Goal: Task Accomplishment & Management: Use online tool/utility

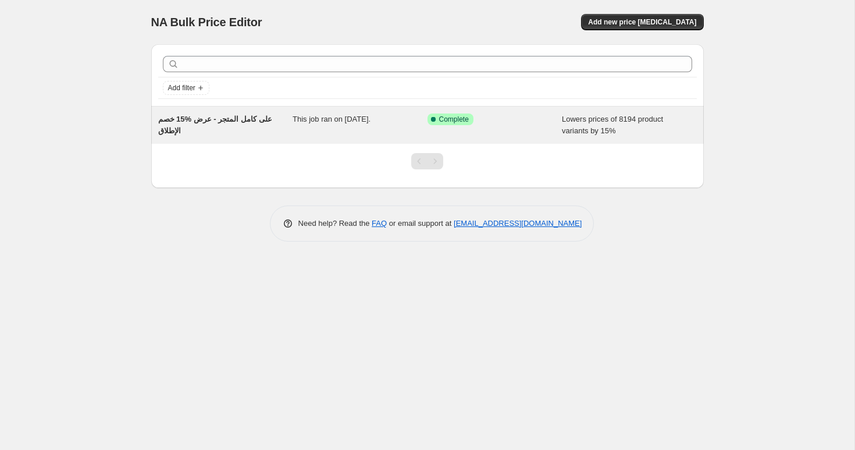
click at [514, 131] on div "Success Complete Complete" at bounding box center [494, 124] width 135 height 23
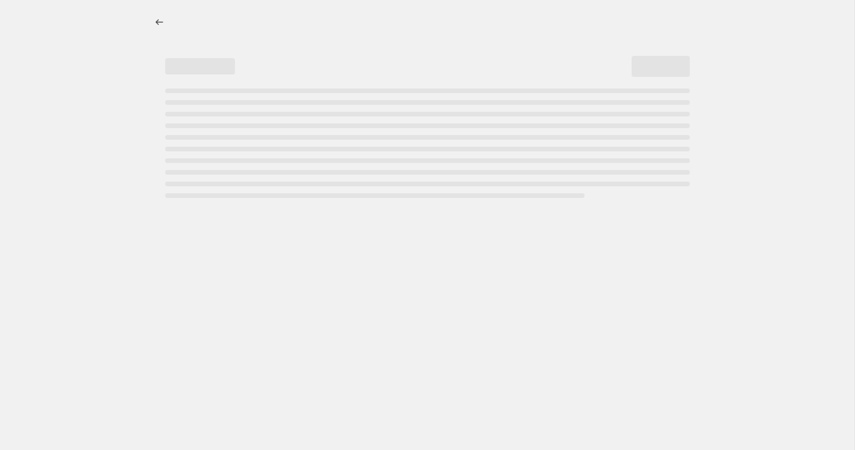
select select "percentage"
select select "product_status"
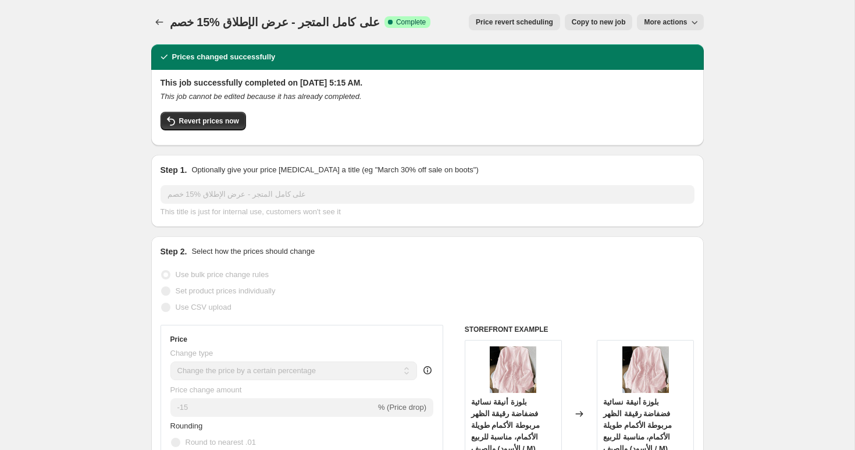
click at [689, 22] on icon "button" at bounding box center [695, 22] width 12 height 12
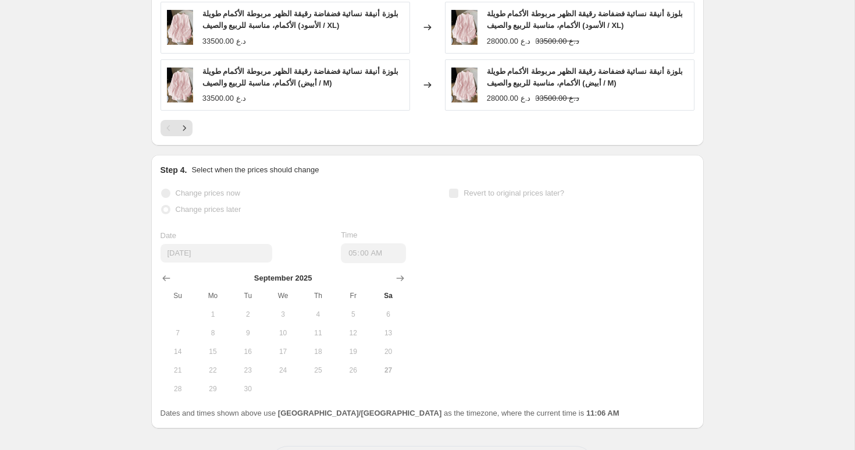
scroll to position [1279, 0]
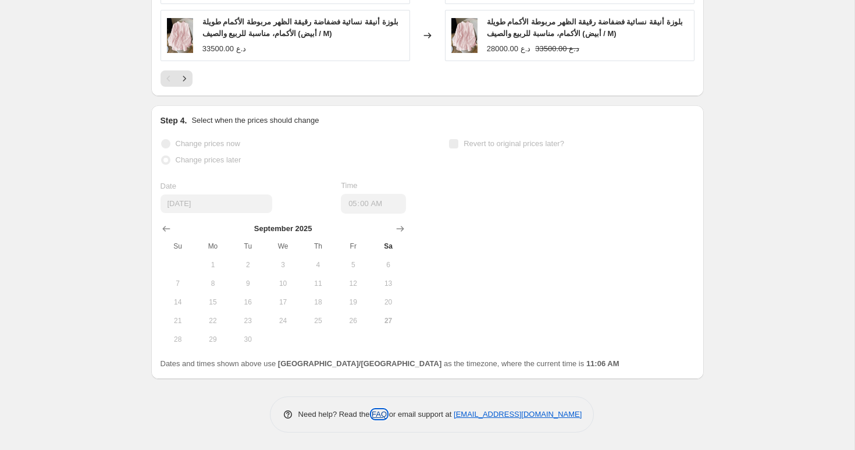
click at [375, 412] on link "FAQ" at bounding box center [379, 413] width 15 height 9
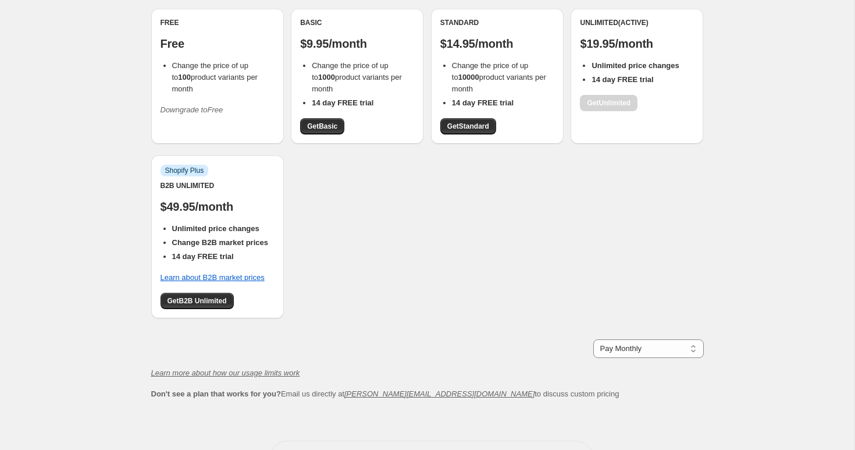
scroll to position [145, 0]
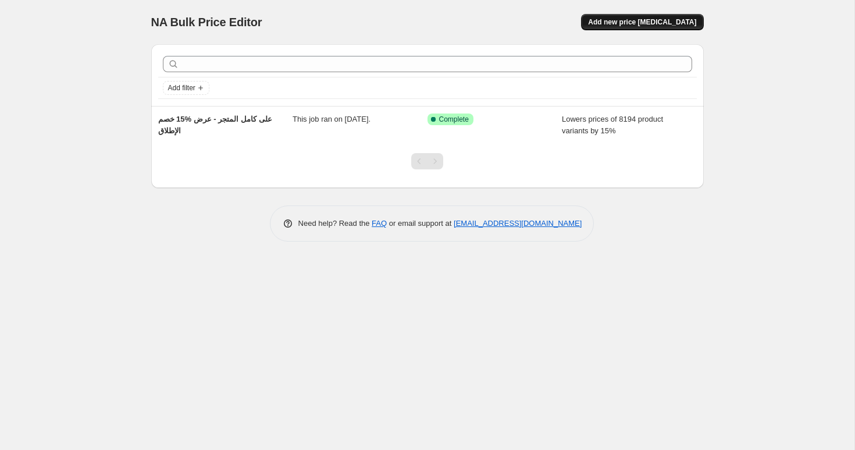
click at [633, 20] on span "Add new price [MEDICAL_DATA]" at bounding box center [642, 21] width 108 height 9
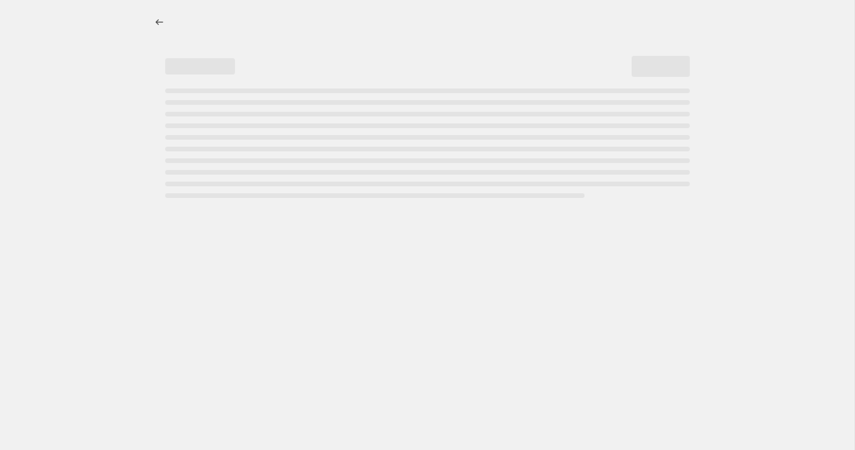
select select "percentage"
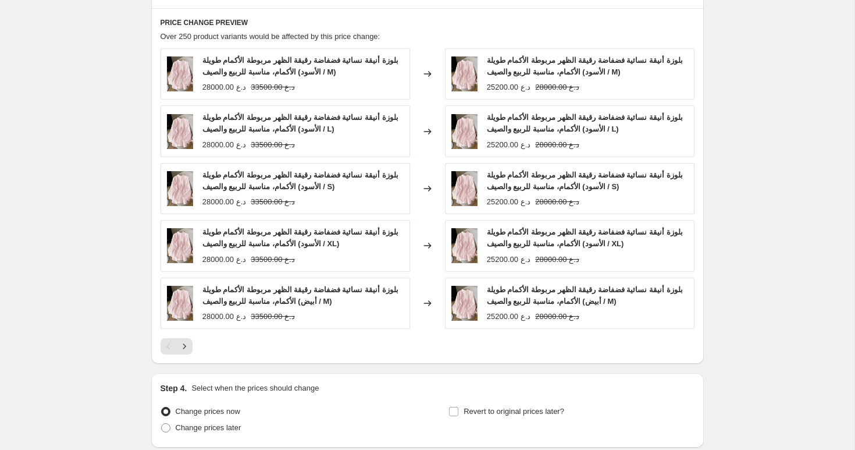
scroll to position [732, 0]
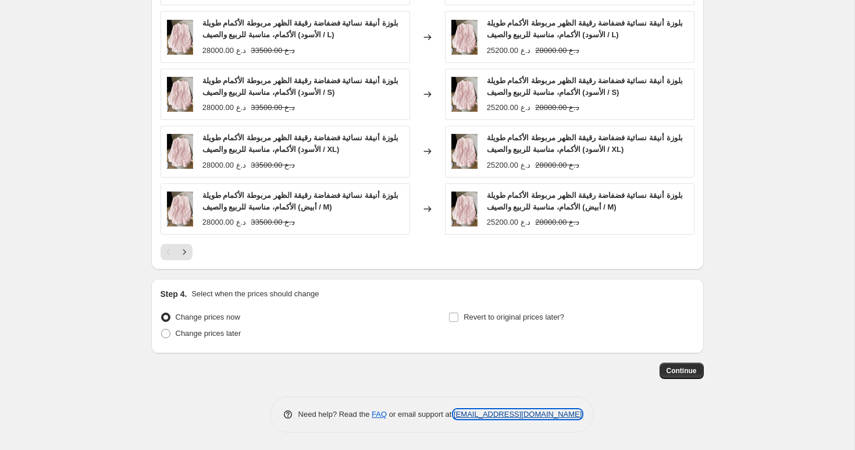
click at [487, 416] on link "[EMAIL_ADDRESS][DOMAIN_NAME]" at bounding box center [518, 413] width 128 height 9
click at [470, 419] on p "Need help? Read the FAQ or email support at [EMAIL_ADDRESS][DOMAIN_NAME]" at bounding box center [440, 414] width 284 height 12
click at [479, 412] on link "[EMAIL_ADDRESS][DOMAIN_NAME]" at bounding box center [518, 413] width 128 height 9
drag, startPoint x: 593, startPoint y: 416, endPoint x: 454, endPoint y: 418, distance: 139.6
click at [454, 418] on div "Need help? Read the FAQ or email support at [EMAIL_ADDRESS][DOMAIN_NAME]" at bounding box center [432, 414] width 325 height 36
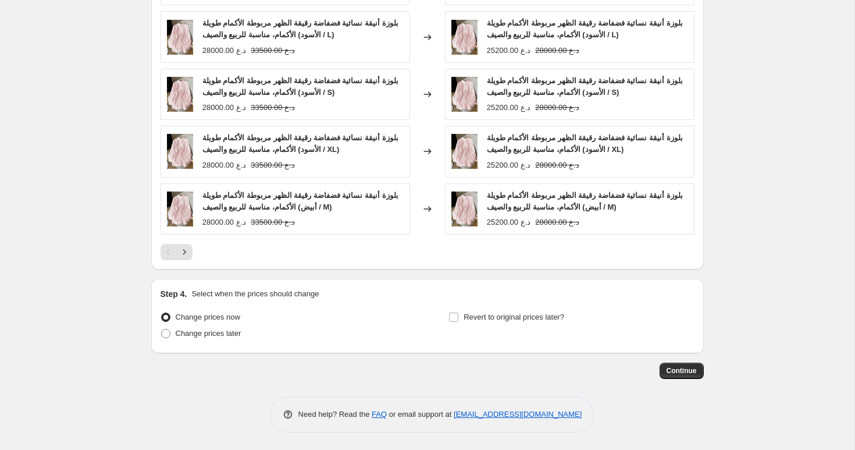
copy link "[EMAIL_ADDRESS][DOMAIN_NAME]"
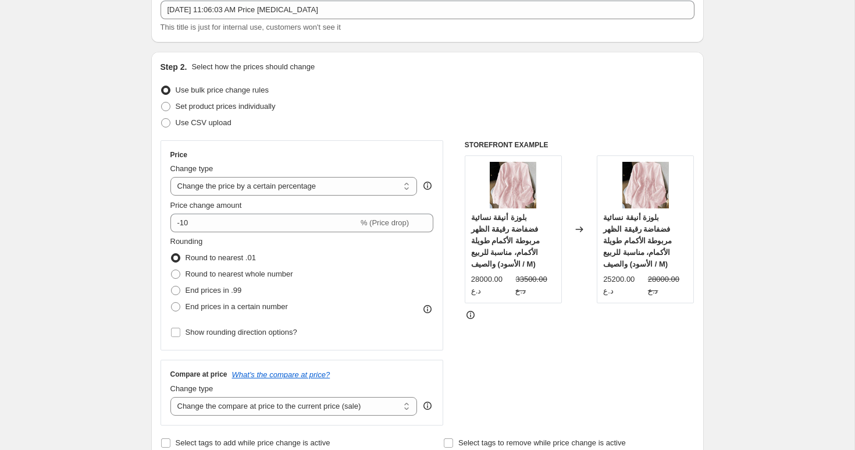
scroll to position [0, 0]
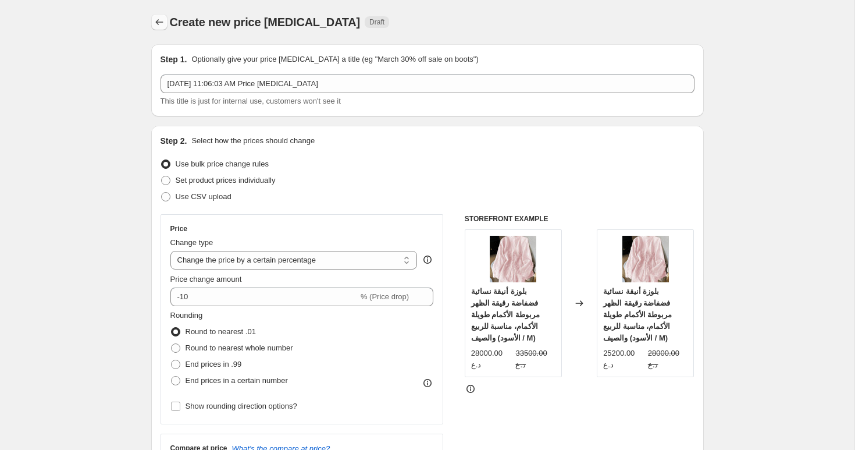
click at [161, 27] on icon "Price change jobs" at bounding box center [160, 22] width 12 height 12
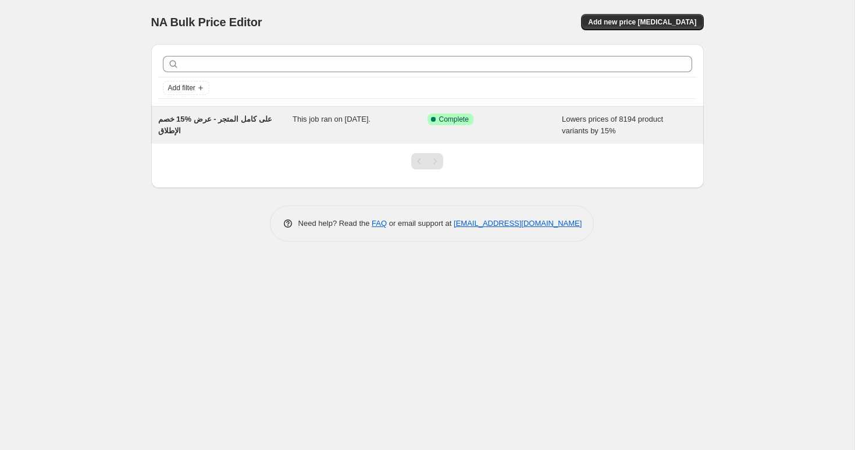
click at [331, 130] on div "This job ran on [DATE]." at bounding box center [360, 124] width 135 height 23
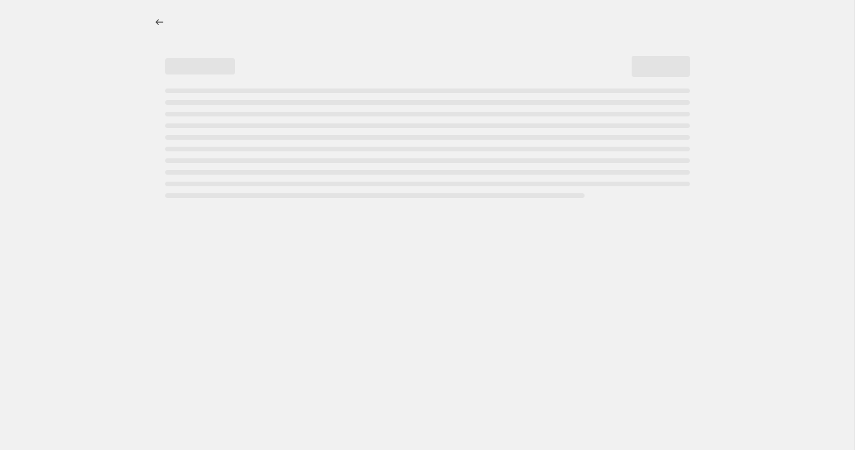
select select "percentage"
select select "product_status"
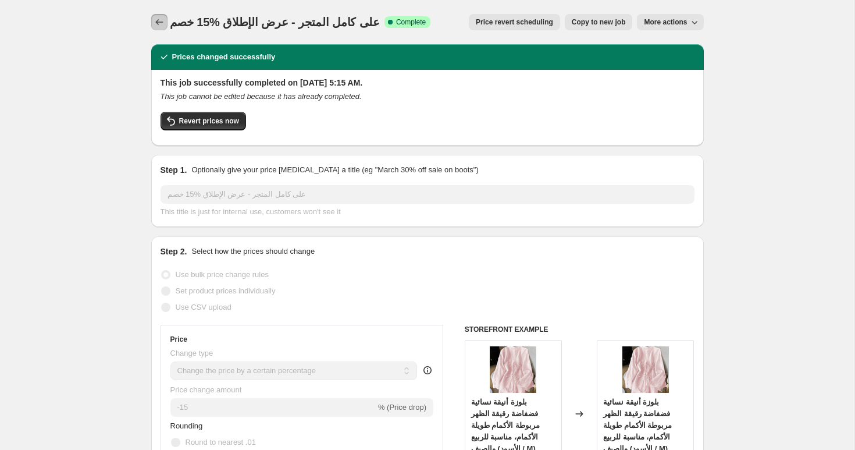
click at [157, 24] on icon "Price change jobs" at bounding box center [159, 22] width 8 height 6
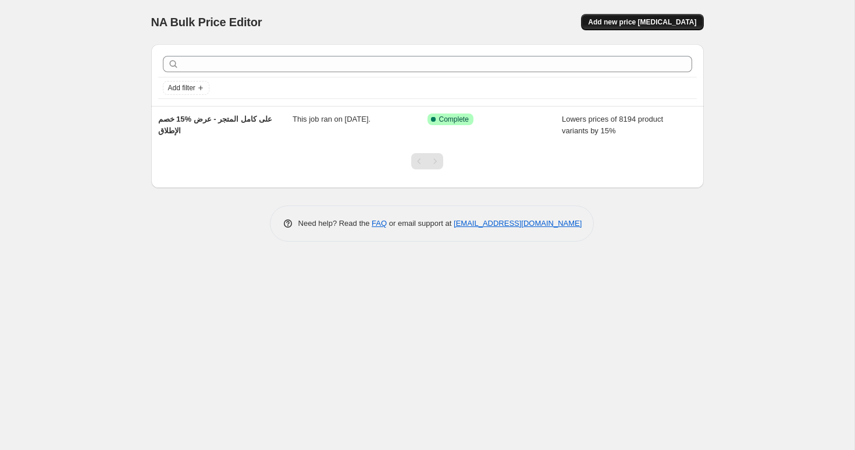
click at [642, 25] on span "Add new price [MEDICAL_DATA]" at bounding box center [642, 21] width 108 height 9
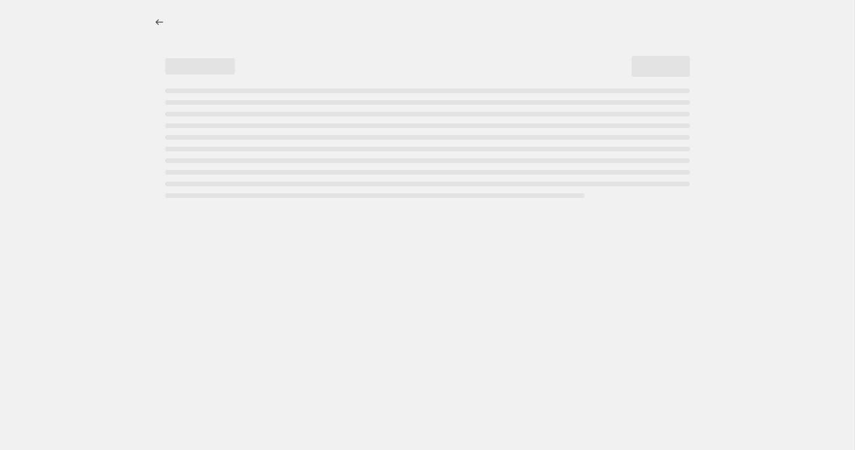
select select "percentage"
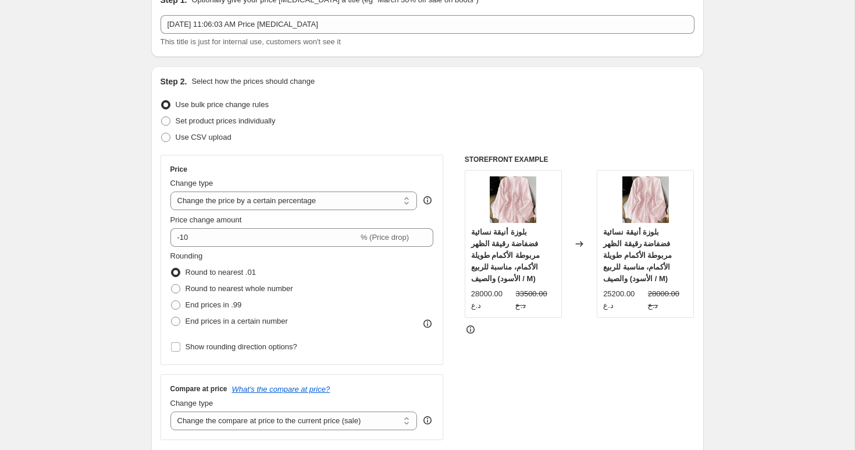
scroll to position [64, 0]
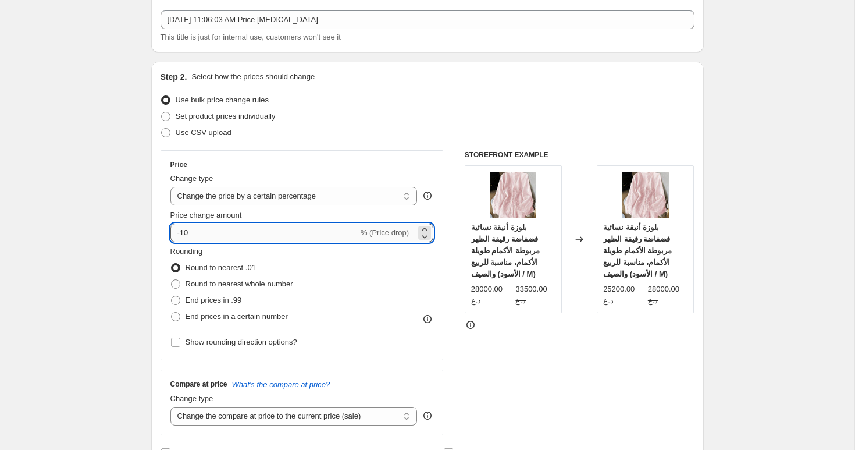
click at [209, 238] on input "-10" at bounding box center [264, 232] width 188 height 19
type input "-15"
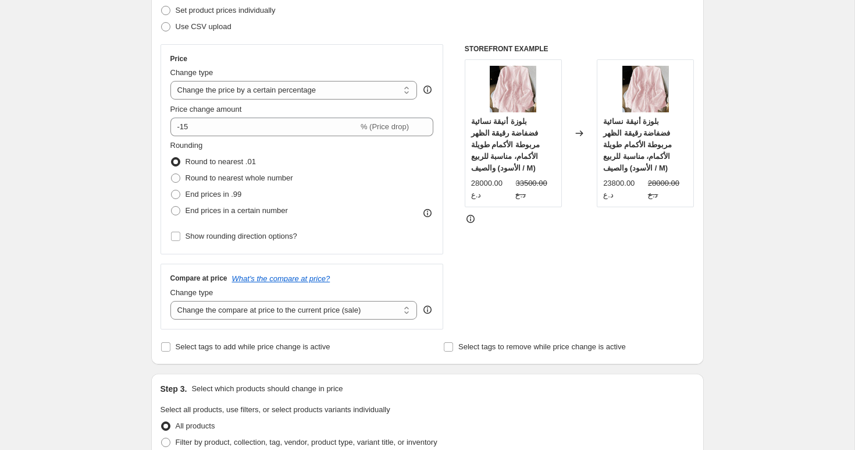
scroll to position [177, 0]
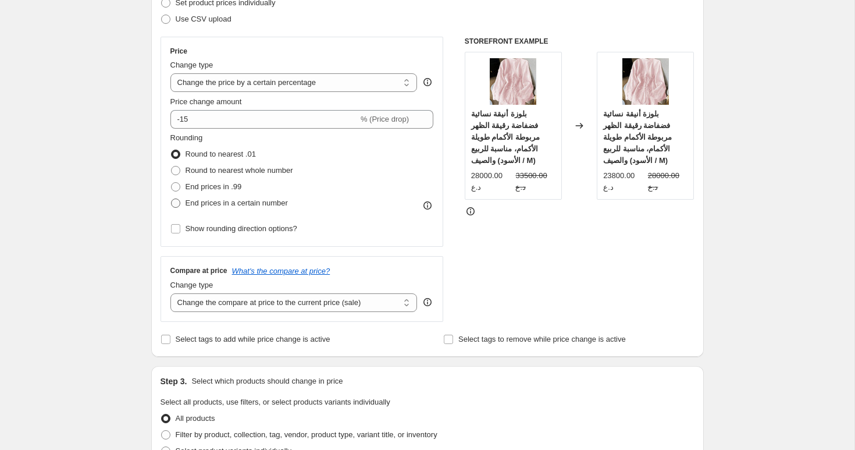
click at [218, 200] on span "End prices in a certain number" at bounding box center [237, 202] width 102 height 9
click at [172, 199] on input "End prices in a certain number" at bounding box center [171, 198] width 1 height 1
radio input "true"
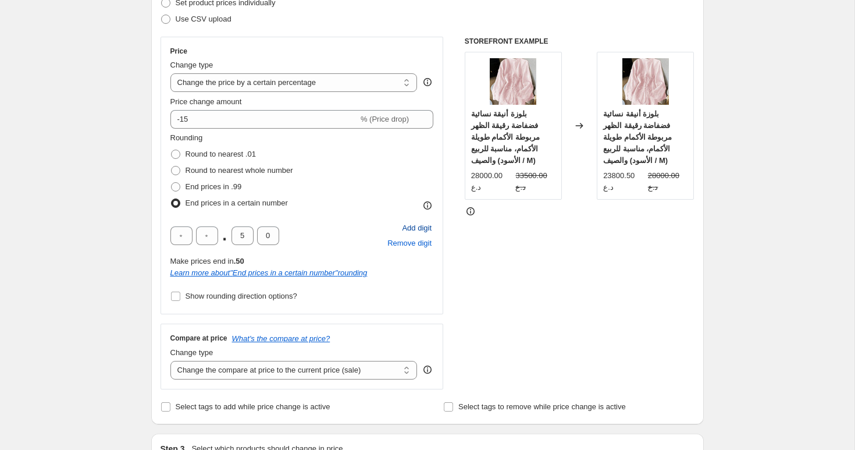
click at [405, 229] on span "Add digit" at bounding box center [417, 228] width 30 height 12
click at [182, 237] on input "text" at bounding box center [181, 235] width 22 height 19
type input "0"
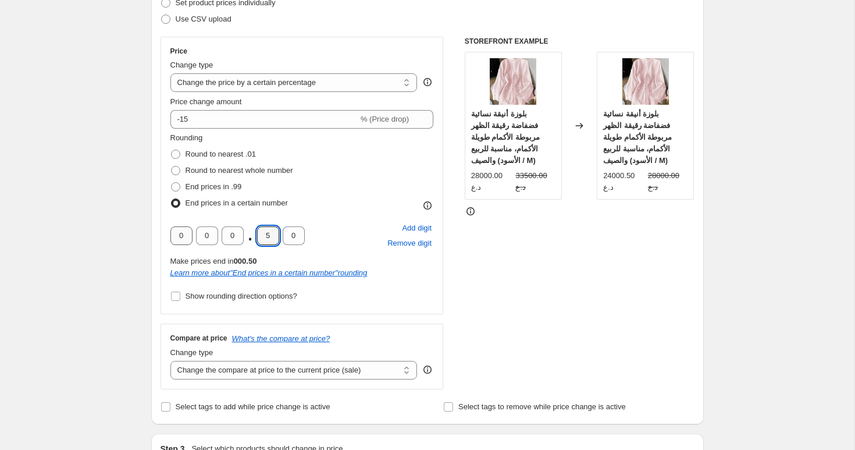
type input "0"
click at [337, 316] on div "Price Change type Change the price to a certain amount Change the price by a ce…" at bounding box center [302, 213] width 283 height 352
click at [120, 273] on div "Create new price [MEDICAL_DATA]. This page is ready Create new price [MEDICAL_D…" at bounding box center [427, 447] width 854 height 1249
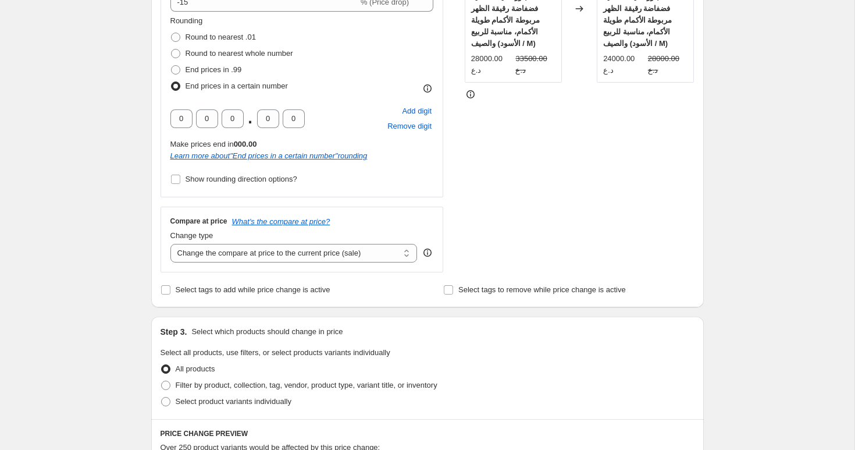
scroll to position [319, 0]
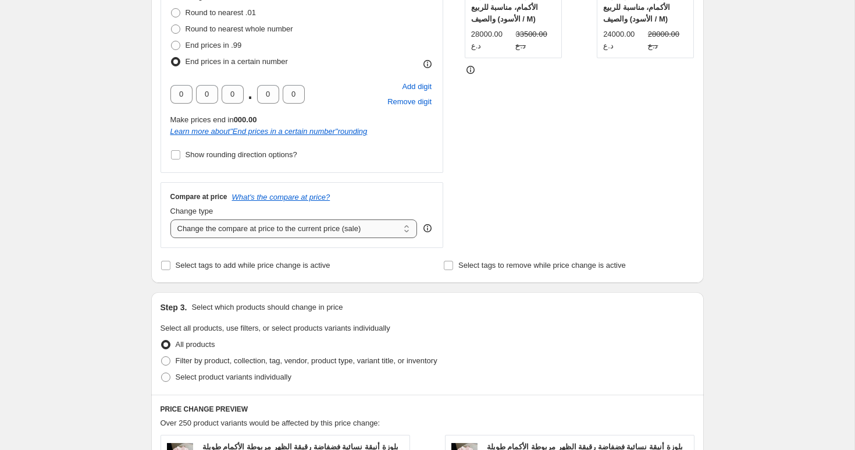
click at [258, 233] on select "Change the compare at price to the current price (sale) Change the compare at p…" at bounding box center [293, 228] width 247 height 19
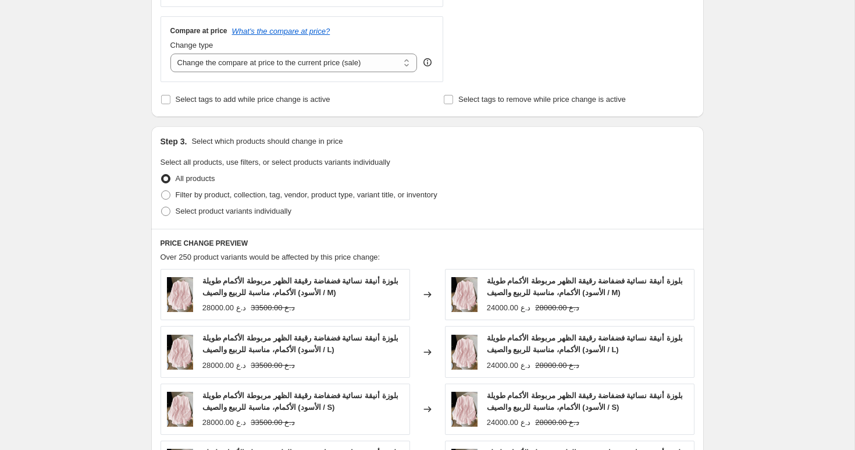
scroll to position [476, 0]
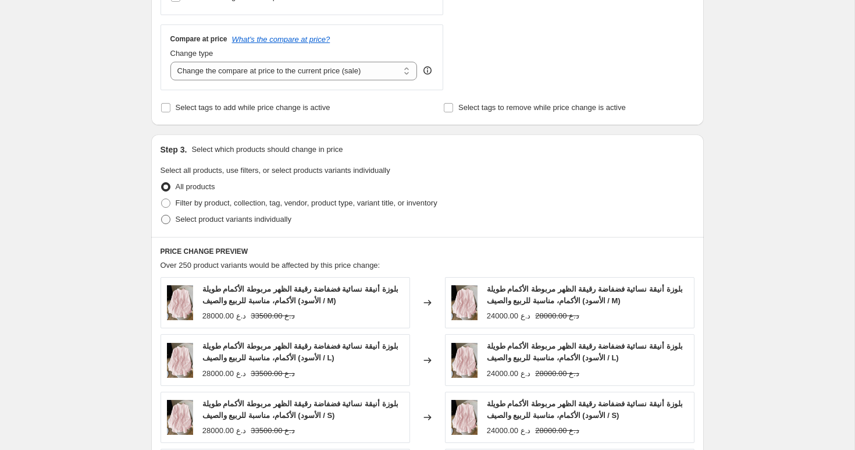
click at [202, 223] on span "Select product variants individually" at bounding box center [234, 219] width 116 height 9
click at [162, 215] on input "Select product variants individually" at bounding box center [161, 215] width 1 height 1
radio input "true"
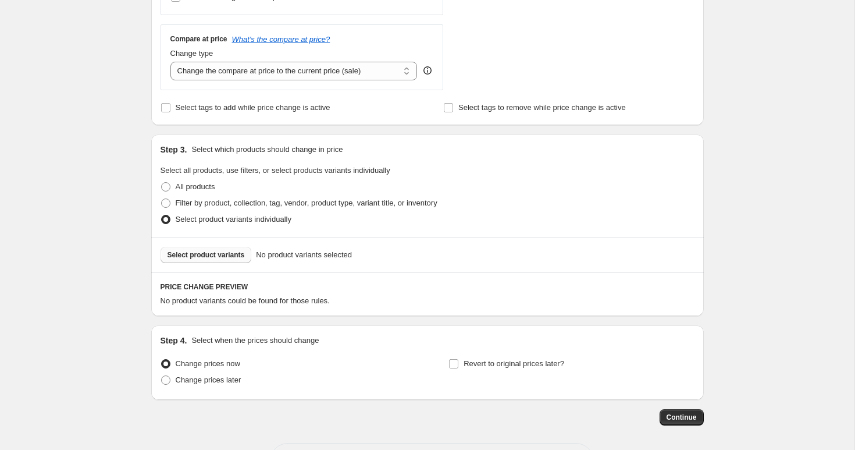
click at [233, 259] on button "Select product variants" at bounding box center [206, 255] width 91 height 16
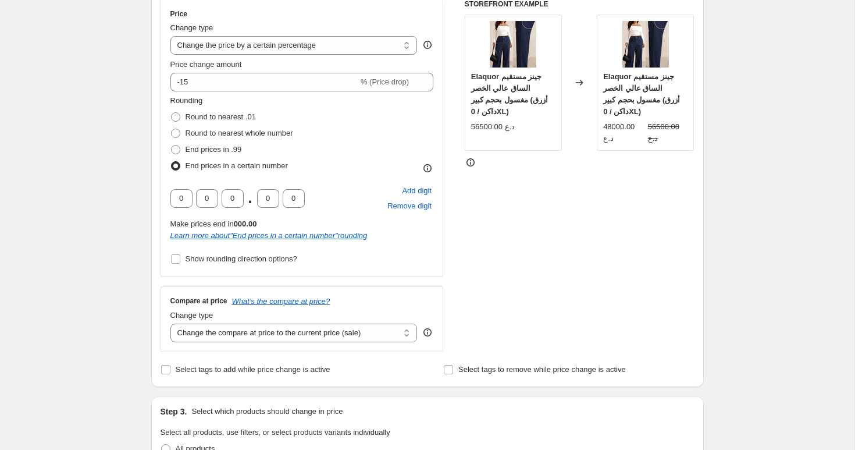
scroll to position [200, 0]
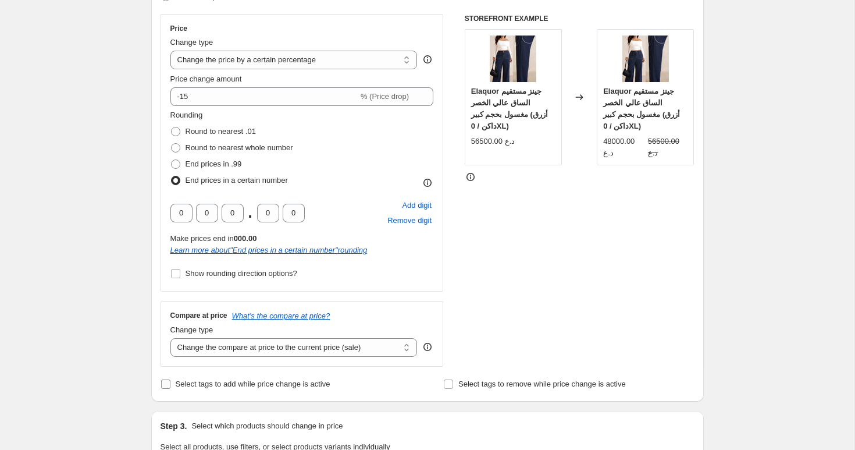
click at [233, 385] on span "Select tags to add while price change is active" at bounding box center [253, 383] width 155 height 9
click at [170, 385] on input "Select tags to add while price change is active" at bounding box center [165, 383] width 9 height 9
checkbox input "true"
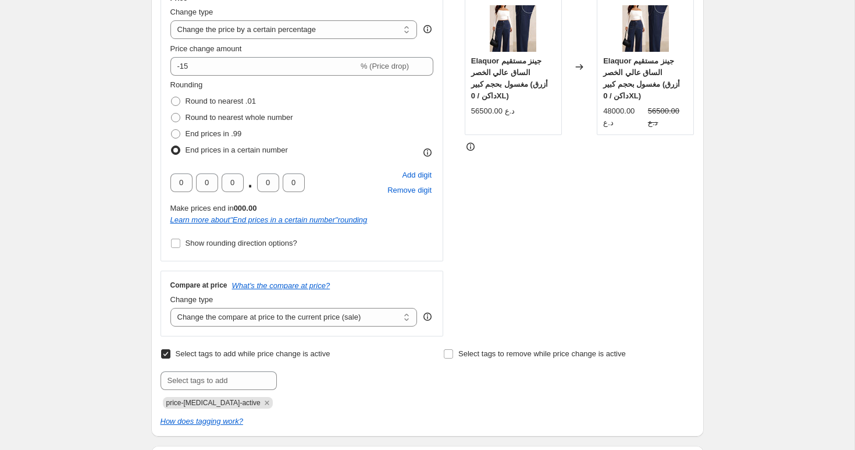
scroll to position [236, 0]
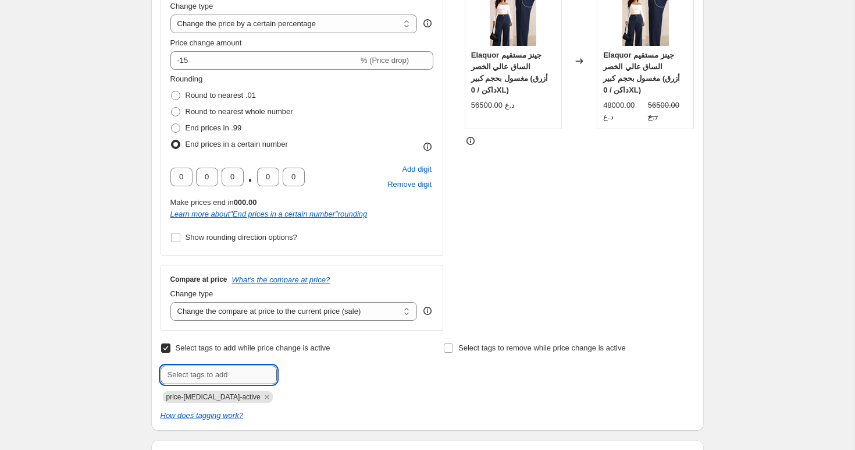
click at [220, 376] on input "text" at bounding box center [219, 374] width 116 height 19
click at [226, 370] on input "text" at bounding box center [219, 374] width 116 height 19
type input "price-change-test"
click at [306, 369] on span "Add price-change..." at bounding box center [319, 373] width 65 height 9
click at [48, 293] on div "Create new price [MEDICAL_DATA]. This page is ready Create new price [MEDICAL_D…" at bounding box center [427, 438] width 854 height 1349
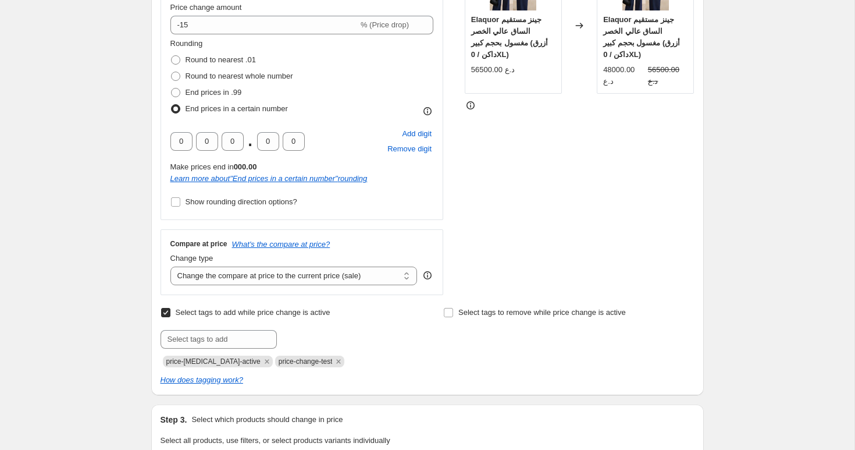
scroll to position [900, 0]
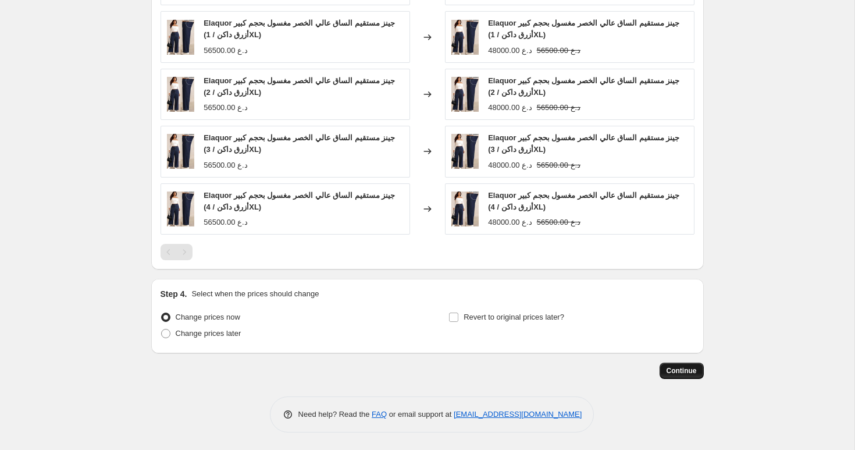
click at [682, 375] on span "Continue" at bounding box center [681, 370] width 30 height 9
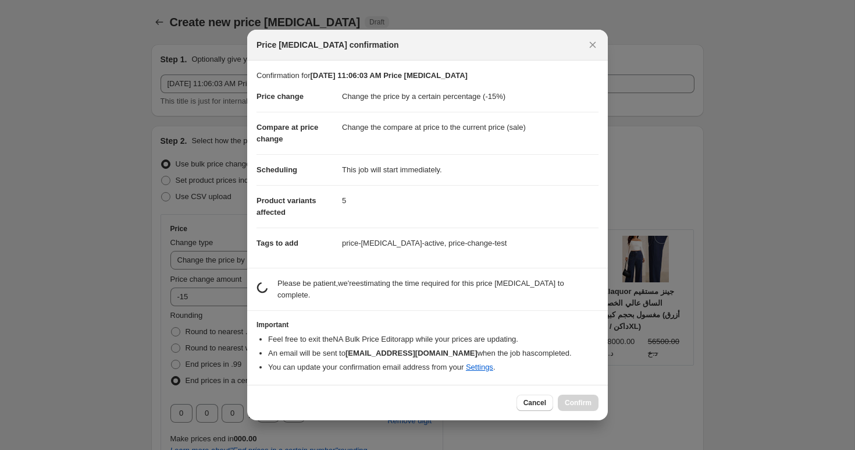
scroll to position [0, 0]
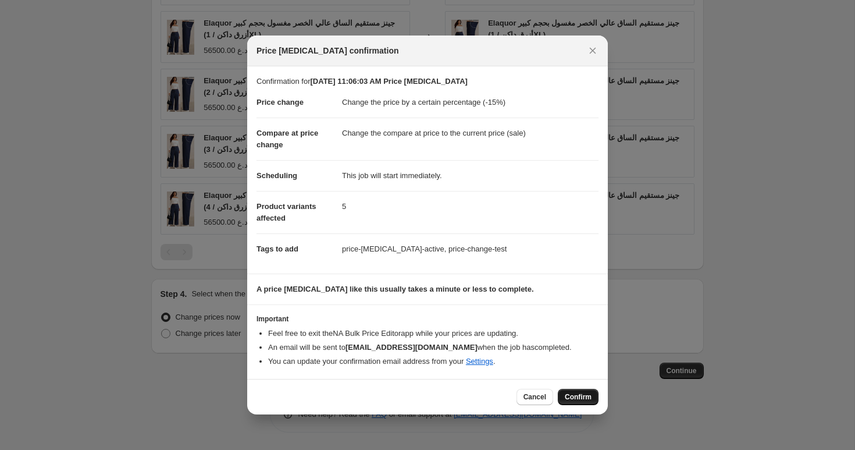
click at [568, 398] on span "Confirm" at bounding box center [578, 396] width 27 height 9
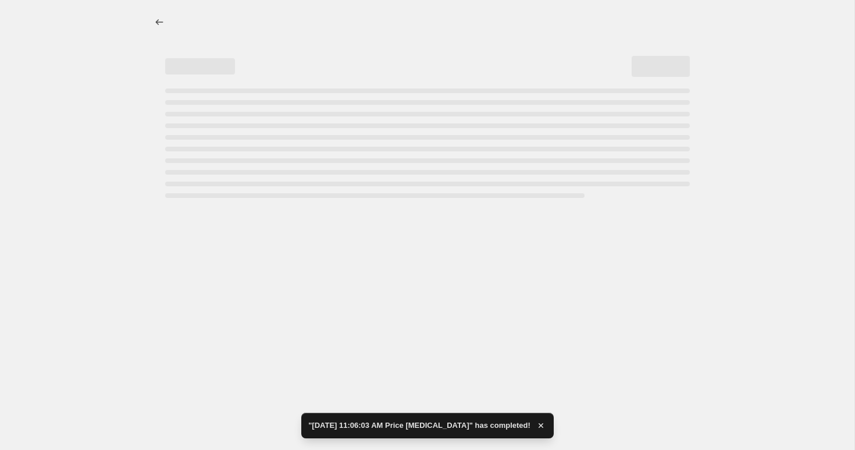
select select "percentage"
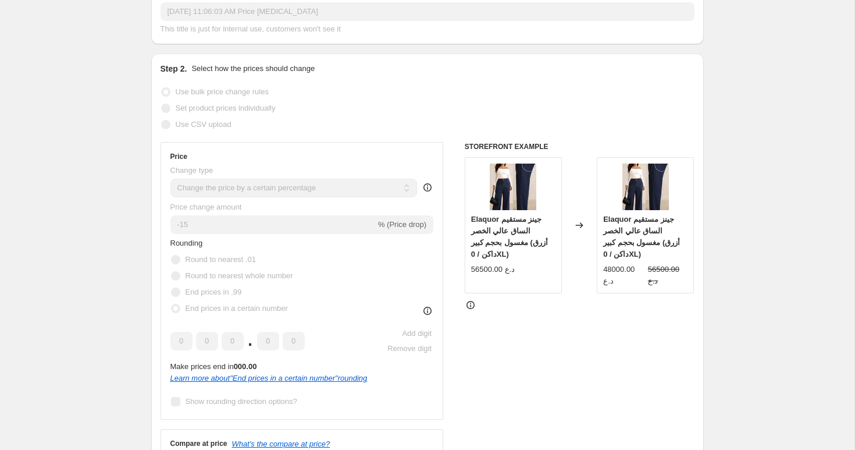
scroll to position [0, 0]
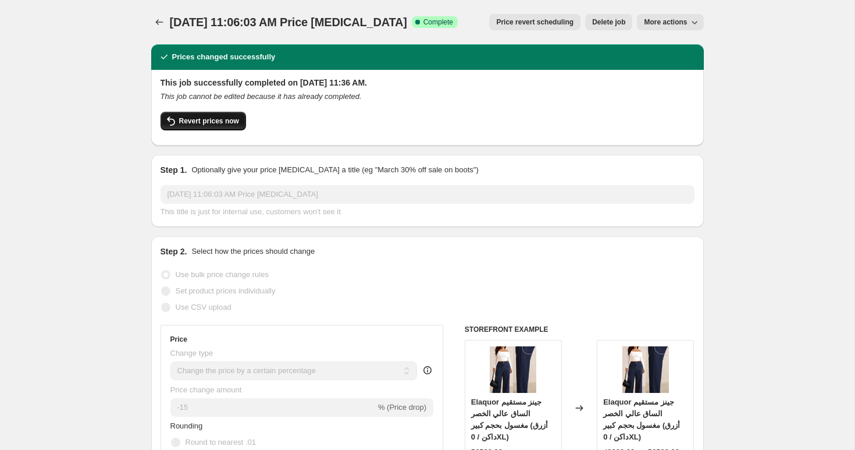
click at [232, 126] on button "Revert prices now" at bounding box center [203, 121] width 85 height 19
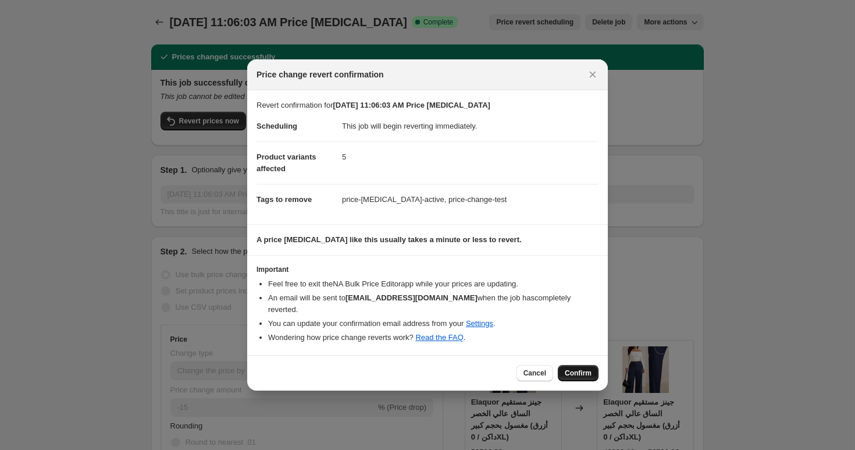
click at [588, 375] on span "Confirm" at bounding box center [578, 372] width 27 height 9
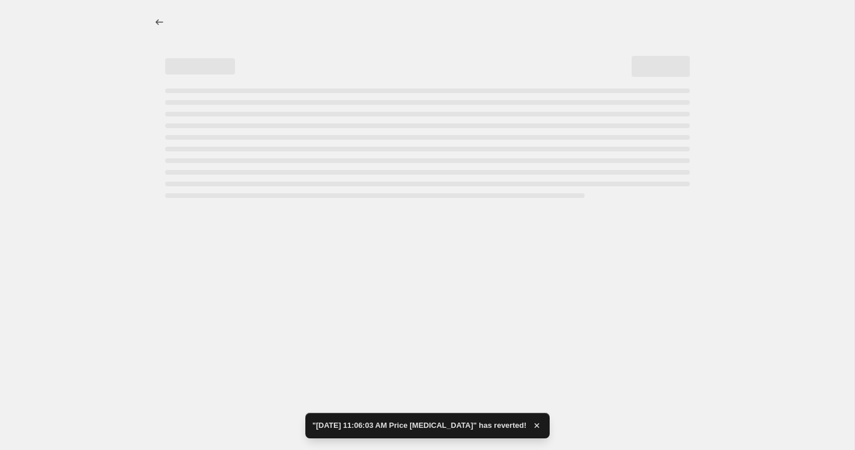
select select "percentage"
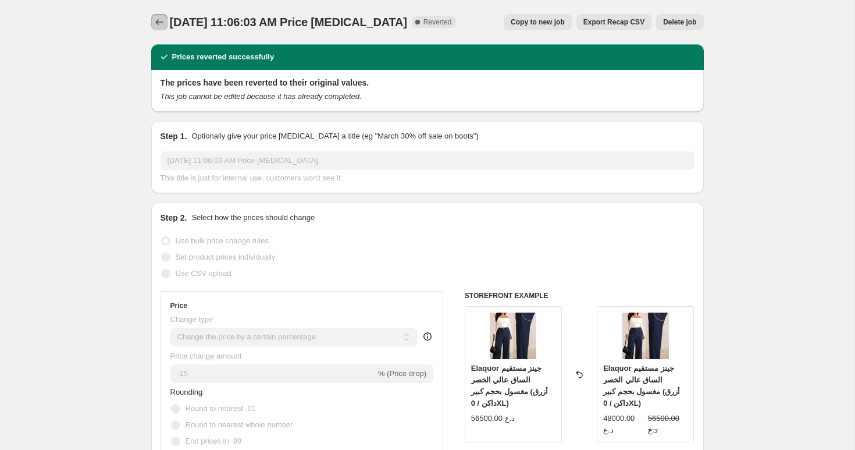
click at [152, 22] on button "Price change jobs" at bounding box center [159, 22] width 16 height 16
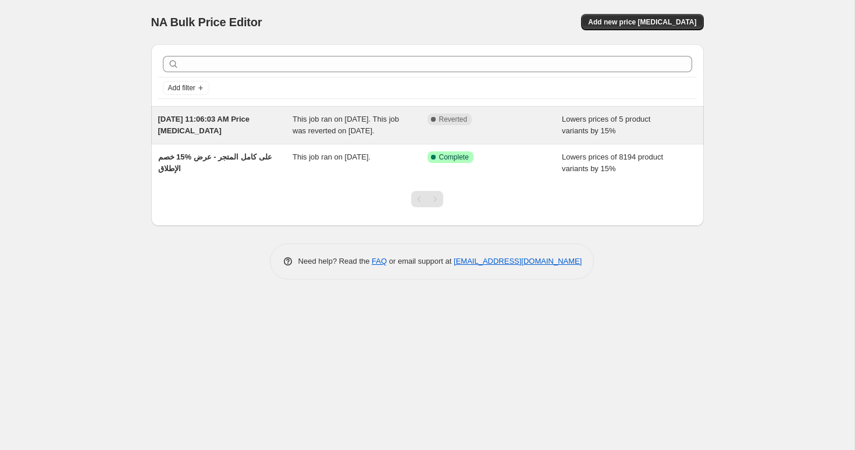
click at [258, 130] on div "[DATE] 11:06:03 AM Price [MEDICAL_DATA]" at bounding box center [225, 124] width 135 height 23
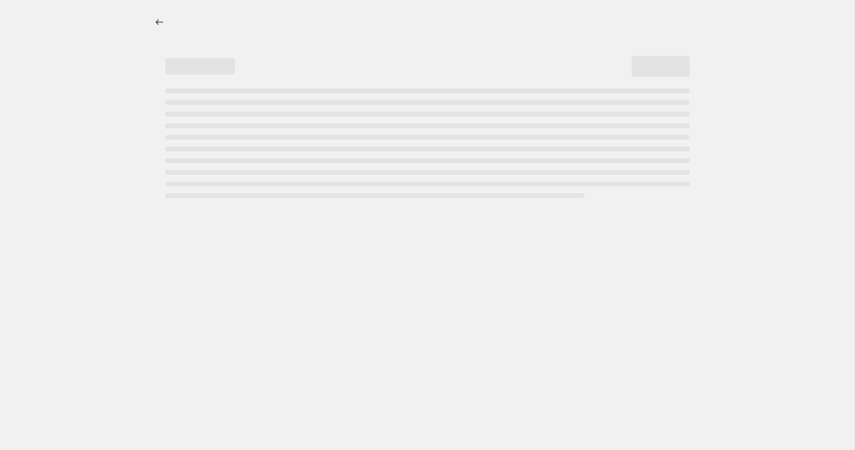
select select "percentage"
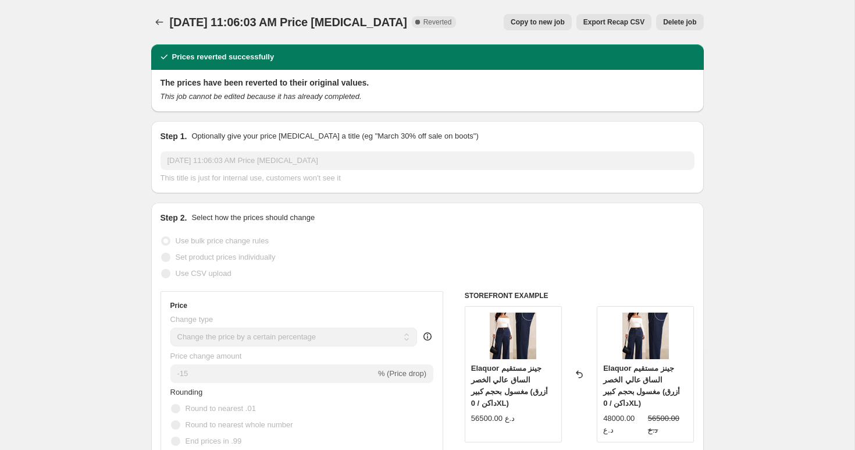
click at [680, 28] on button "Delete job" at bounding box center [679, 22] width 47 height 16
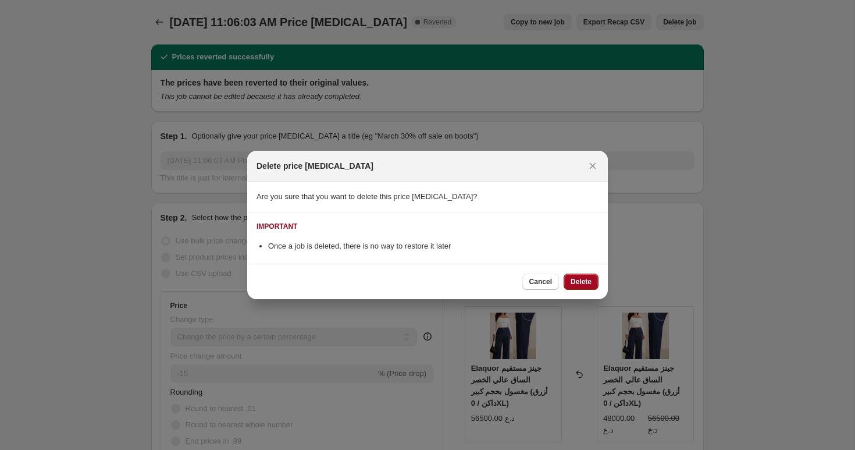
click at [581, 281] on span "Delete" at bounding box center [581, 281] width 21 height 9
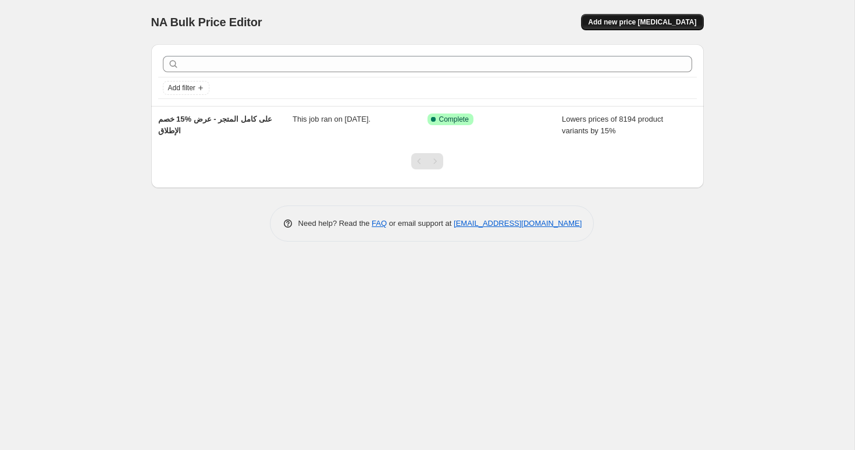
click at [641, 26] on span "Add new price [MEDICAL_DATA]" at bounding box center [642, 21] width 108 height 9
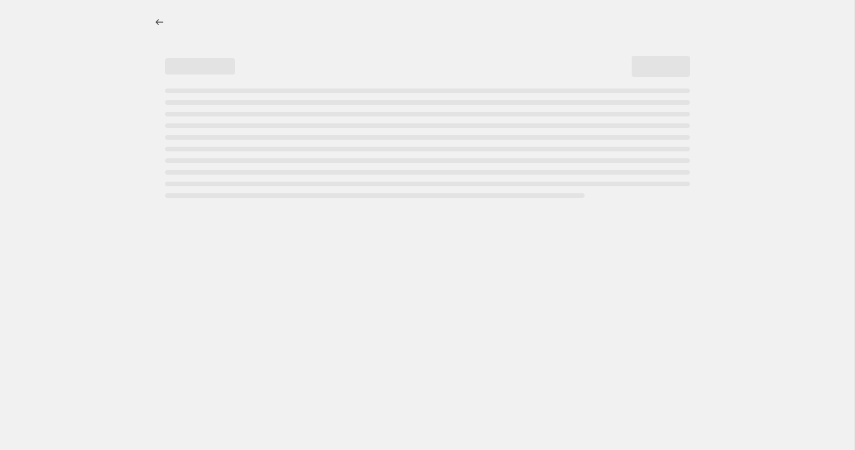
select select "percentage"
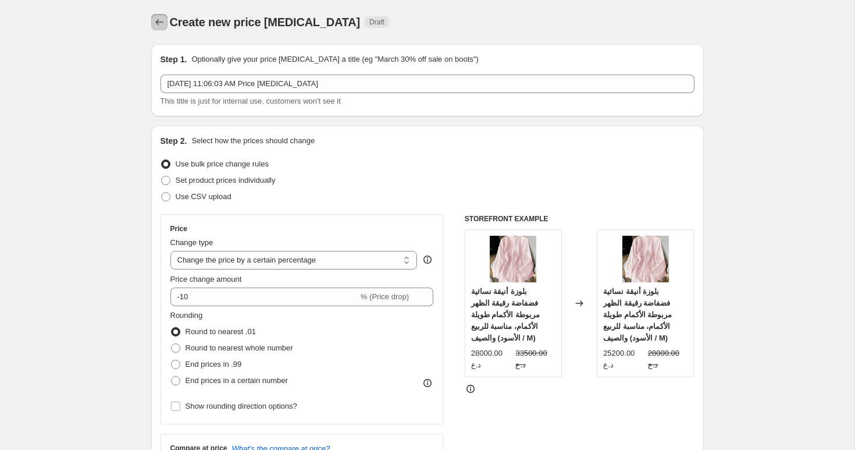
click at [158, 19] on icon "Price change jobs" at bounding box center [160, 22] width 12 height 12
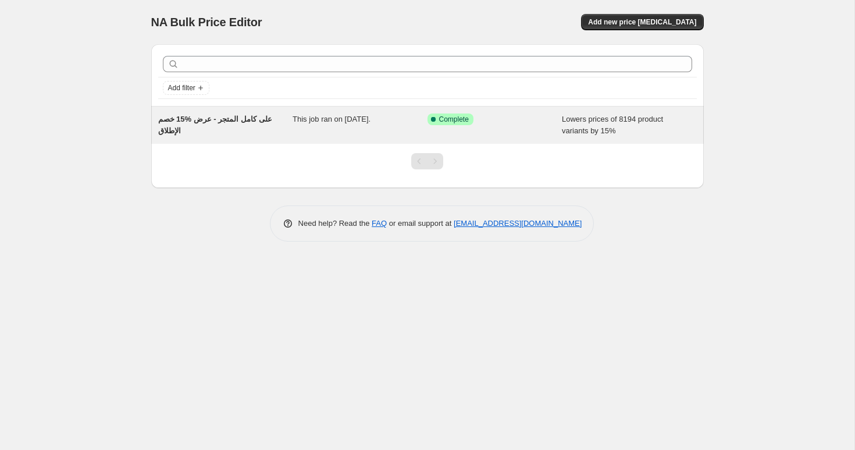
click at [240, 117] on span "خصم ‎15% على كامل المتجر - عرض الإطلاق" at bounding box center [215, 125] width 114 height 20
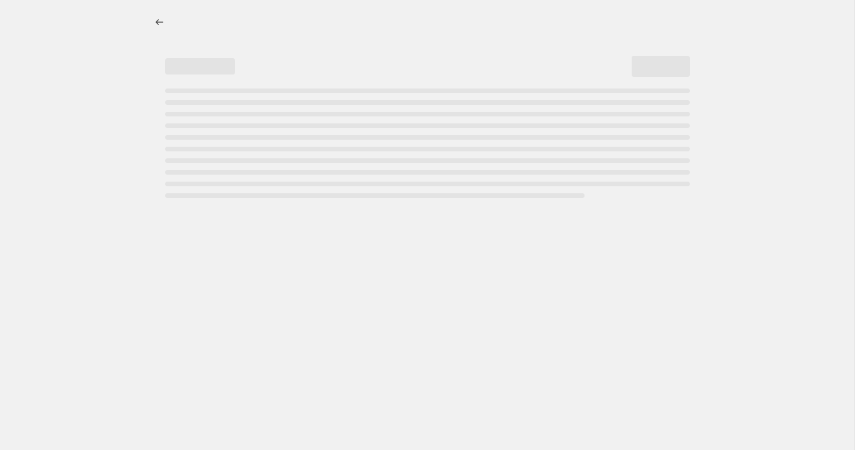
select select "percentage"
select select "product_status"
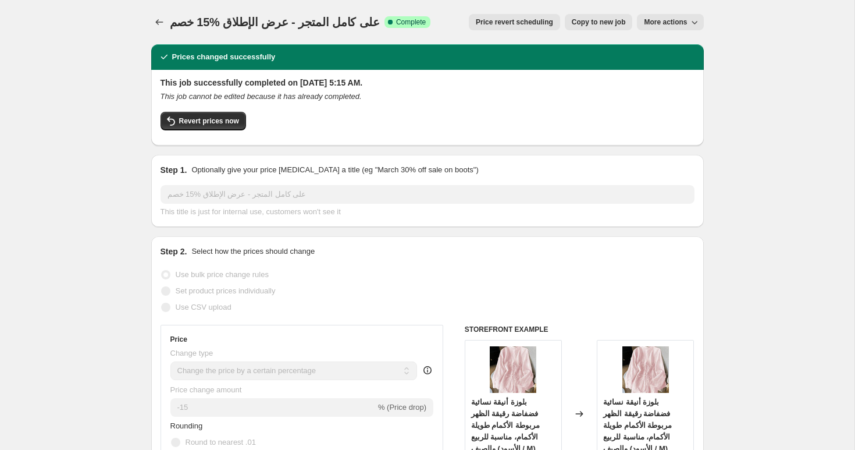
click at [309, 24] on span "خصم ‎15% على كامل المتجر - عرض الإطلاق" at bounding box center [275, 22] width 210 height 13
copy span "خصم ‎15% على كامل المتجر - عرض الإطلاق"
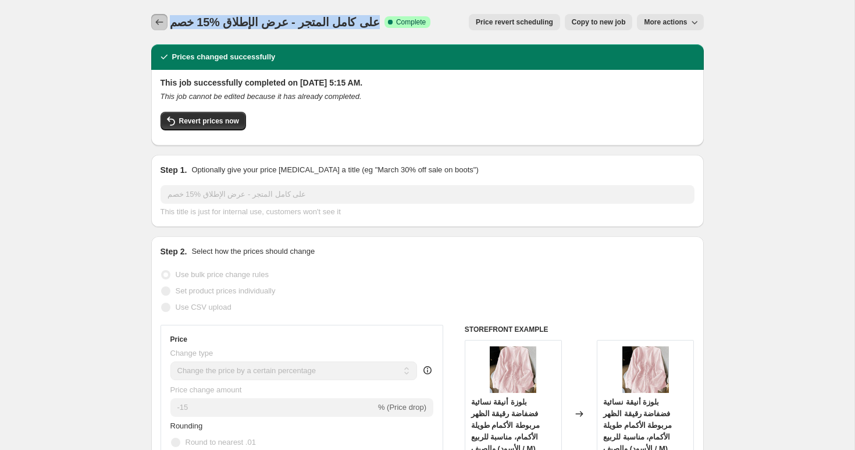
click at [157, 22] on icon "Price change jobs" at bounding box center [159, 22] width 8 height 6
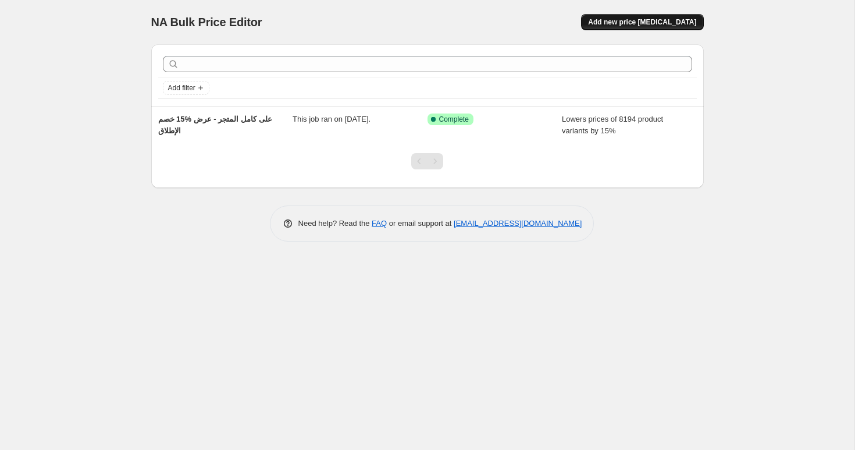
click at [632, 18] on span "Add new price [MEDICAL_DATA]" at bounding box center [642, 21] width 108 height 9
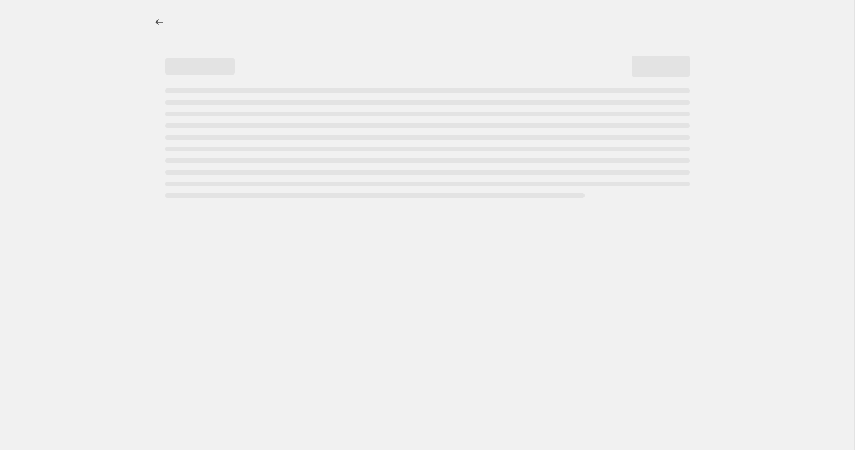
select select "percentage"
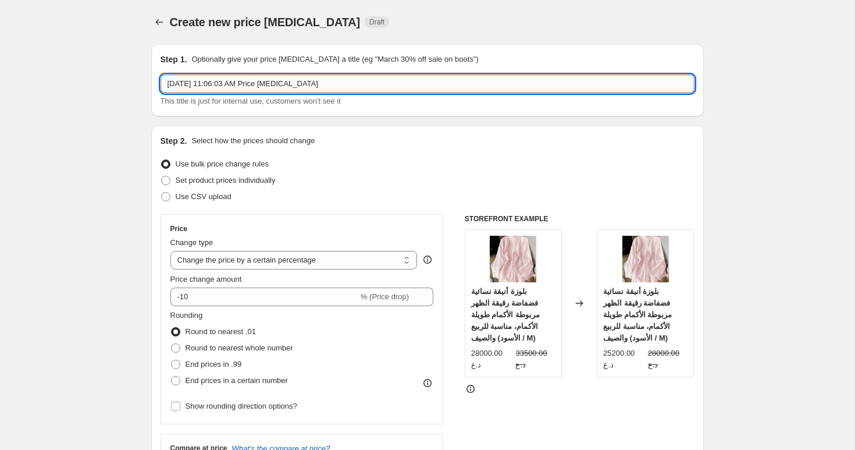
click at [350, 80] on input "[DATE] 11:06:03 AM Price [MEDICAL_DATA]" at bounding box center [428, 83] width 534 height 19
paste input "خصم ‎15% على كامل المتجر - عرض الإطلاق"
click at [173, 82] on input "خصم ‎15% على كامل المتجر - عرض الإطلاق" at bounding box center [428, 83] width 534 height 19
click at [169, 83] on input "خصم ‎15% على كامل المتجر - عرض الإطلاق" at bounding box center [428, 83] width 534 height 19
click at [328, 85] on input "خصم ‎15% على كامل المتجر - عرض الإطلاق" at bounding box center [428, 83] width 534 height 19
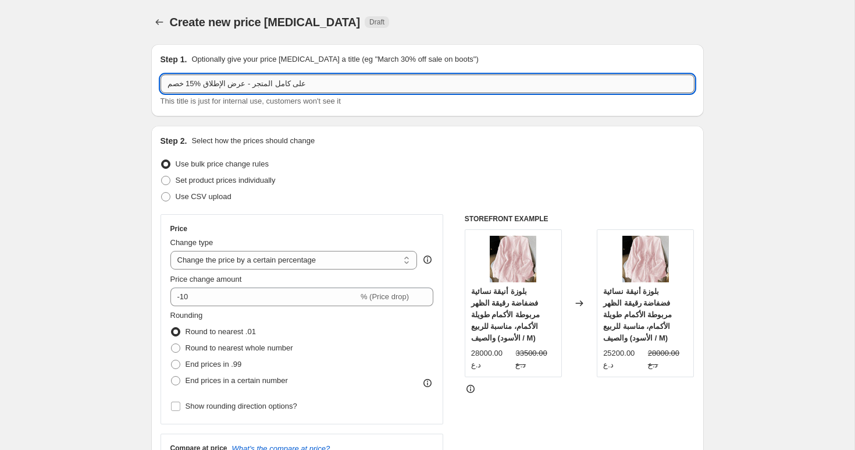
click at [230, 84] on input "خصم ‎15% على كامل المتجر - عرض الإطلاق" at bounding box center [428, 83] width 534 height 19
paste input "- 2"
type input "خصم ‎15% على كامل المتجر - عرض الإطلاق - 2"
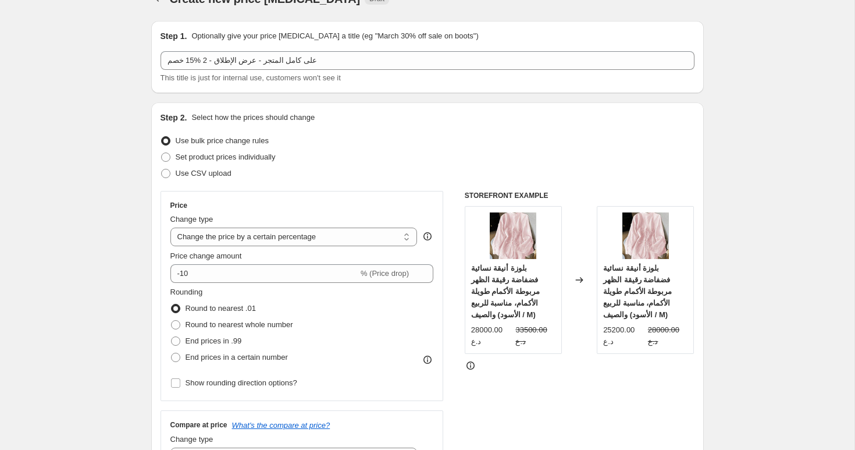
scroll to position [28, 0]
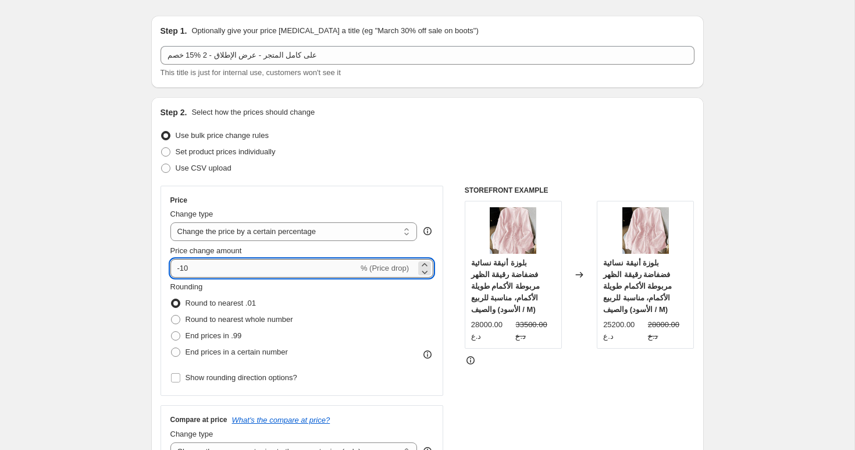
click at [225, 264] on input "-10" at bounding box center [264, 268] width 188 height 19
type input "-15"
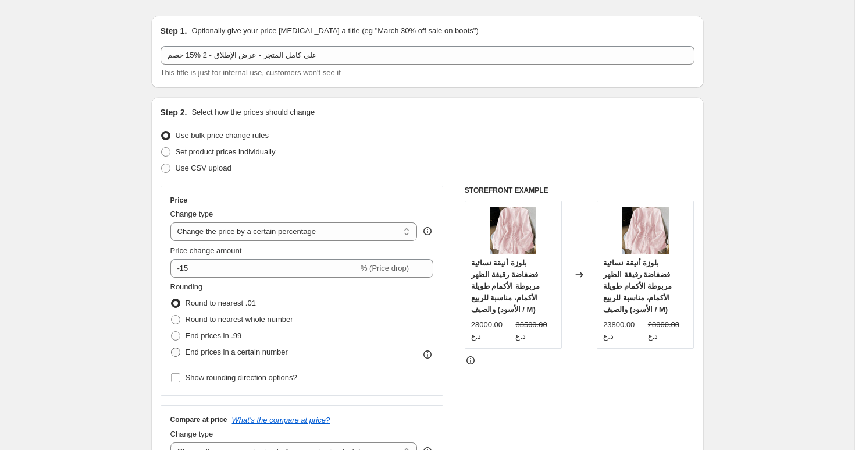
click at [206, 356] on span "End prices in a certain number" at bounding box center [237, 351] width 102 height 9
click at [172, 348] on input "End prices in a certain number" at bounding box center [171, 347] width 1 height 1
radio input "true"
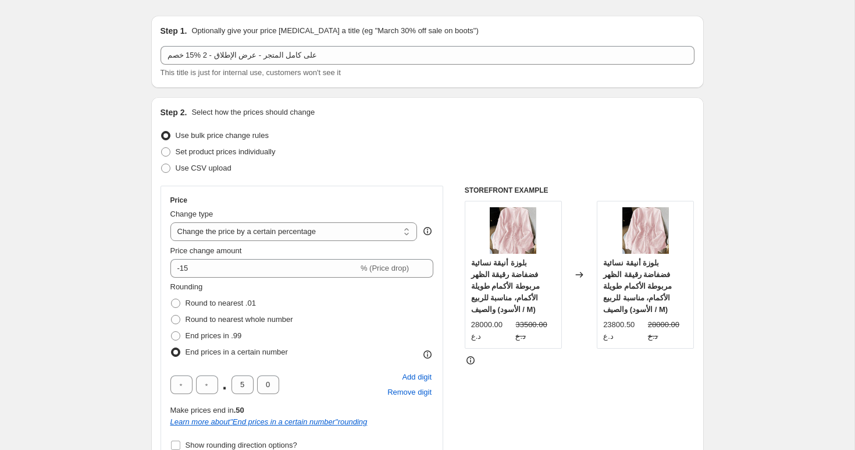
scroll to position [138, 0]
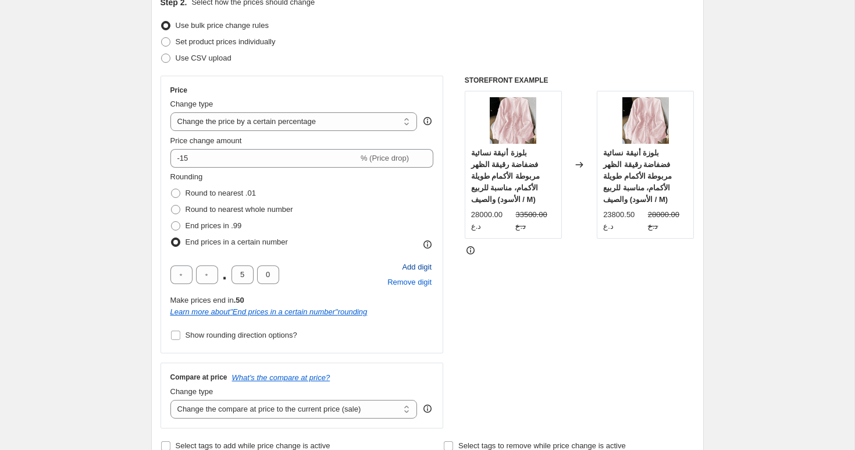
click at [414, 271] on span "Add digit" at bounding box center [417, 267] width 30 height 12
click at [184, 274] on input "text" at bounding box center [181, 274] width 22 height 19
type input "0"
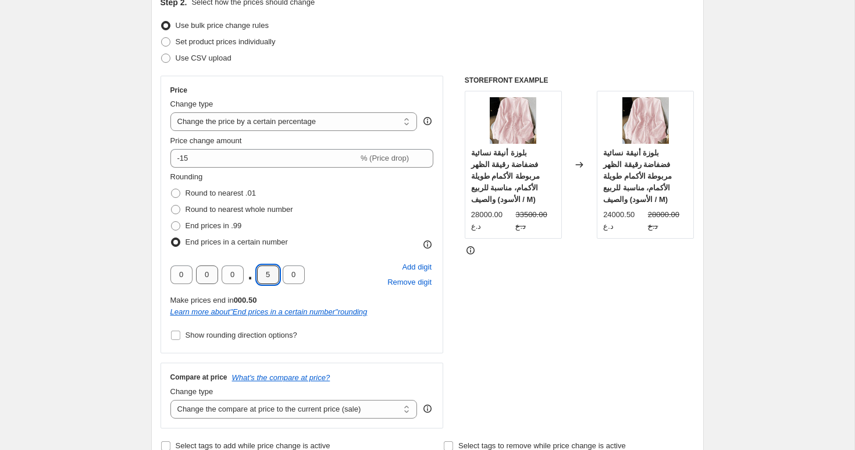
type input "0"
click at [245, 337] on span "Show rounding direction options?" at bounding box center [242, 334] width 112 height 9
click at [180, 337] on input "Show rounding direction options?" at bounding box center [175, 334] width 9 height 9
checkbox input "true"
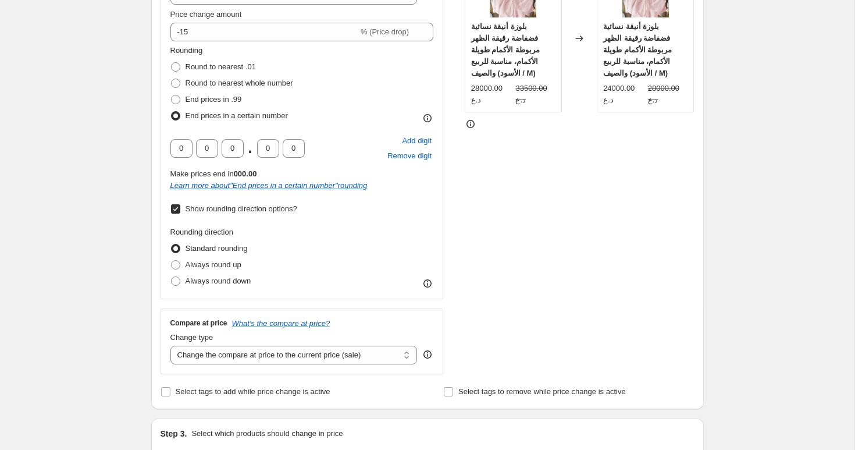
scroll to position [287, 0]
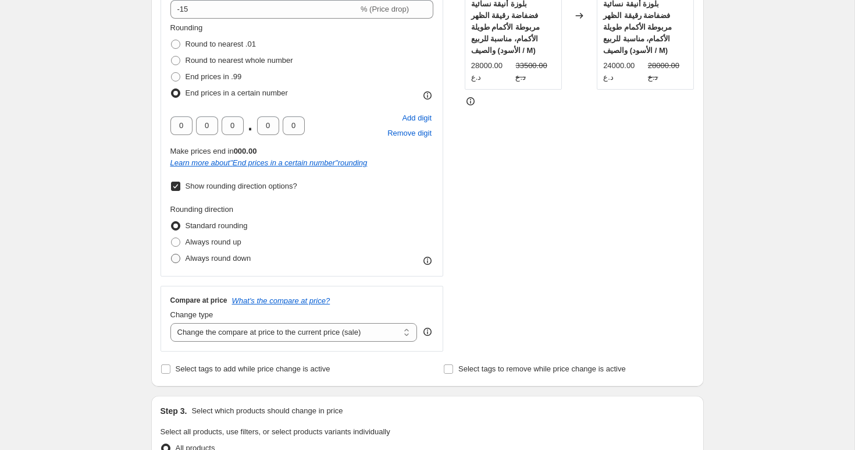
click at [204, 259] on span "Always round down" at bounding box center [219, 258] width 66 height 9
click at [172, 254] on input "Always round down" at bounding box center [171, 254] width 1 height 1
radio input "true"
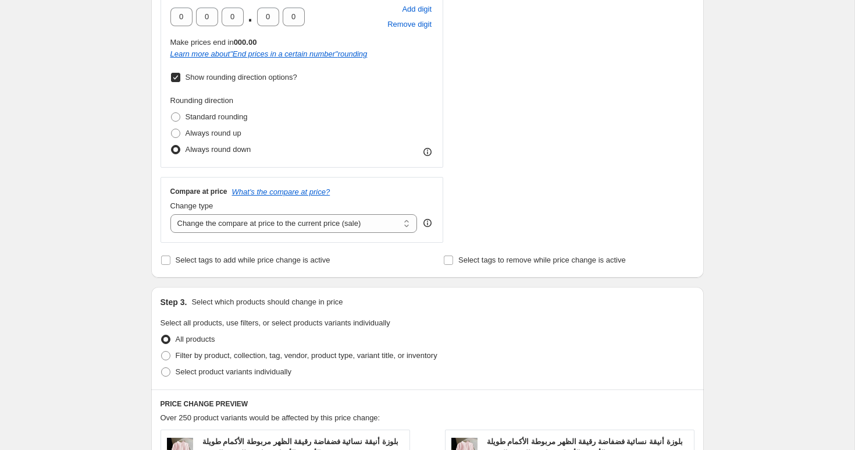
scroll to position [427, 0]
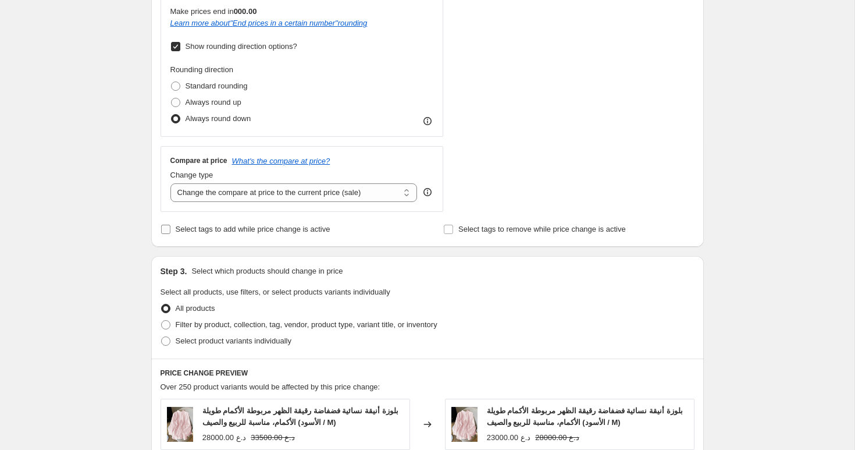
click at [180, 228] on span "Select tags to add while price change is active" at bounding box center [253, 228] width 155 height 9
click at [170, 228] on input "Select tags to add while price change is active" at bounding box center [165, 228] width 9 height 9
checkbox input "true"
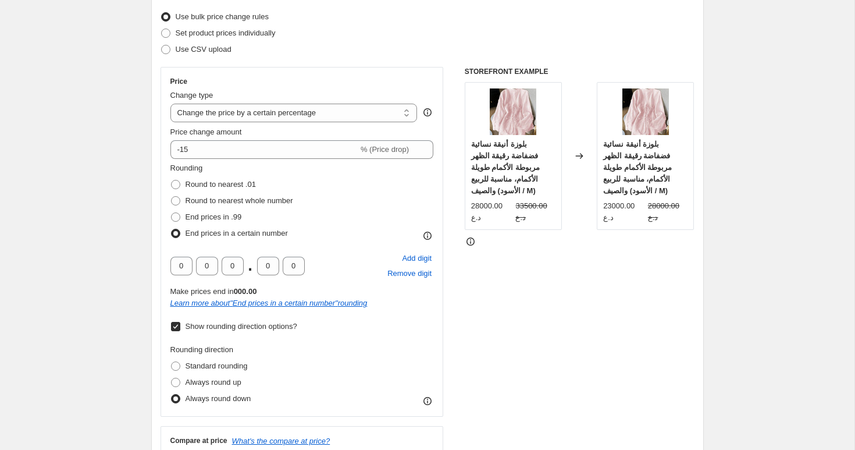
scroll to position [145, 0]
click at [313, 117] on select "Change the price to a certain amount Change the price by a certain amount Chang…" at bounding box center [293, 114] width 247 height 19
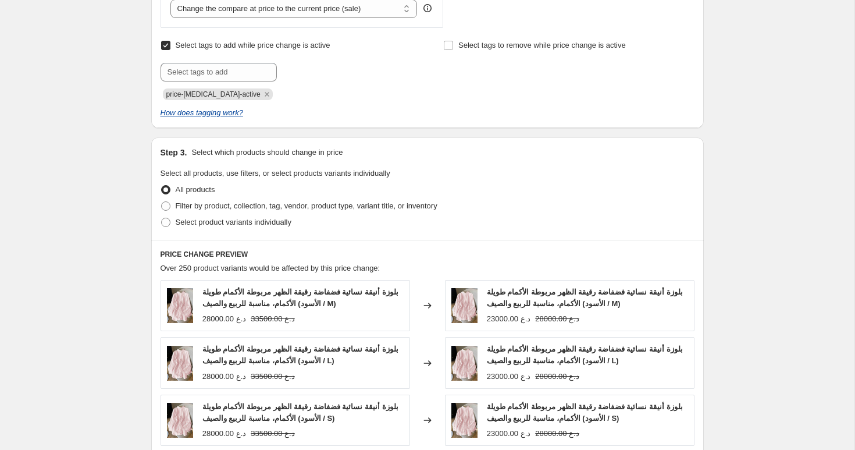
scroll to position [690, 0]
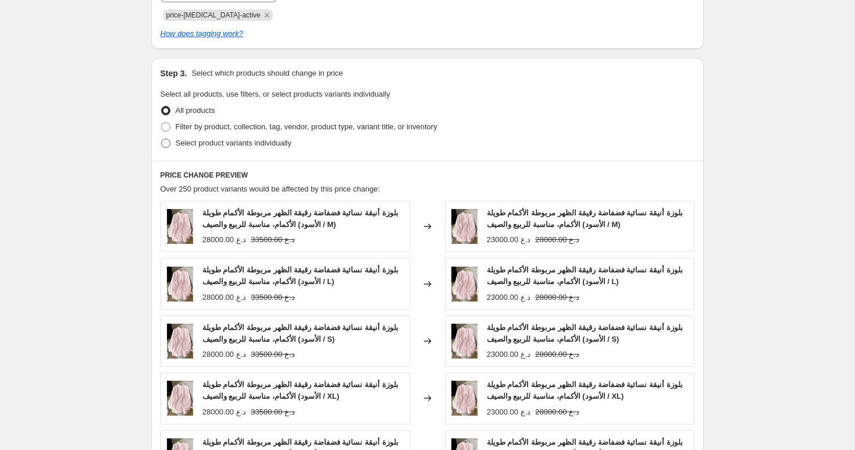
click at [205, 141] on span "Select product variants individually" at bounding box center [234, 142] width 116 height 9
click at [162, 139] on input "Select product variants individually" at bounding box center [161, 138] width 1 height 1
radio input "true"
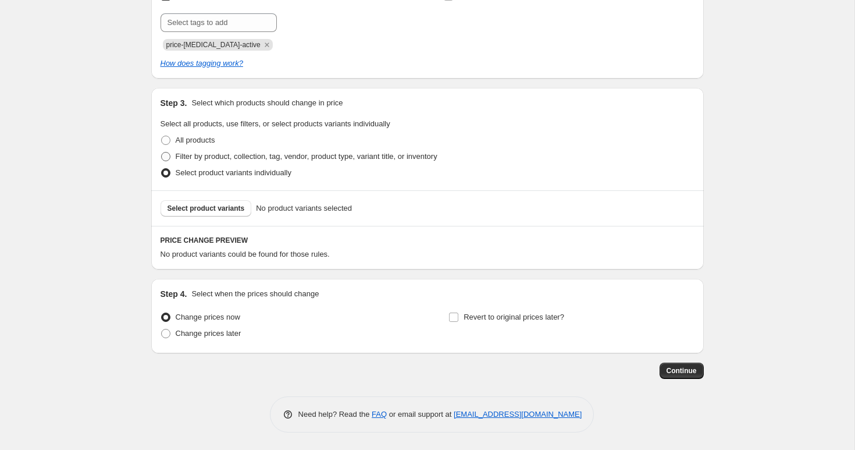
scroll to position [660, 0]
click at [206, 129] on legend "Select all products, use filters, or select products variants individually" at bounding box center [276, 125] width 230 height 14
click at [191, 156] on span "Filter by product, collection, tag, vendor, product type, variant title, or inv…" at bounding box center [307, 156] width 262 height 9
click at [162, 152] on input "Filter by product, collection, tag, vendor, product type, variant title, or inv…" at bounding box center [161, 152] width 1 height 1
radio input "true"
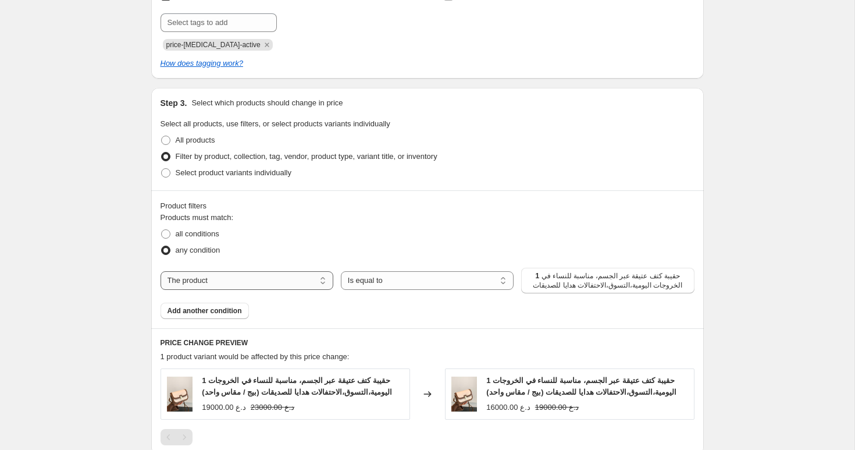
click at [281, 279] on select "The product The product's collection The product's tag The product's vendor The…" at bounding box center [247, 280] width 173 height 19
select select "collection"
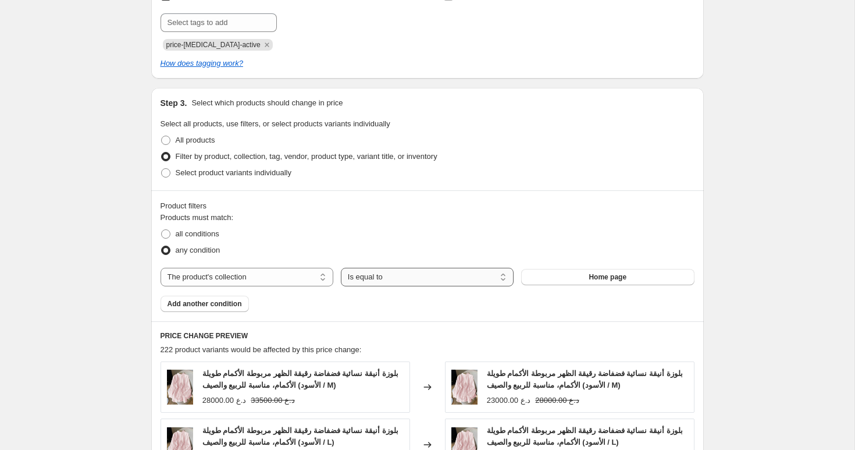
click at [398, 281] on select "Is equal to Is not equal to" at bounding box center [427, 277] width 173 height 19
click at [341, 268] on select "Is equal to Is not equal to" at bounding box center [427, 277] width 173 height 19
click at [552, 279] on button "Home page" at bounding box center [607, 277] width 173 height 16
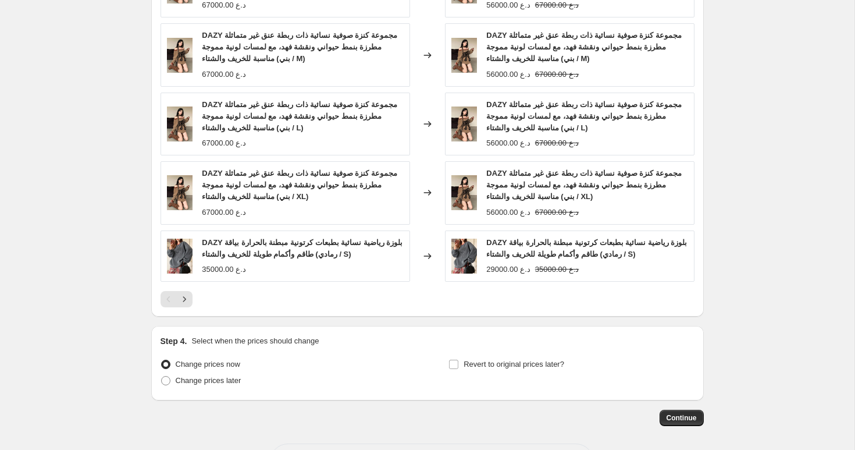
scroll to position [1114, 0]
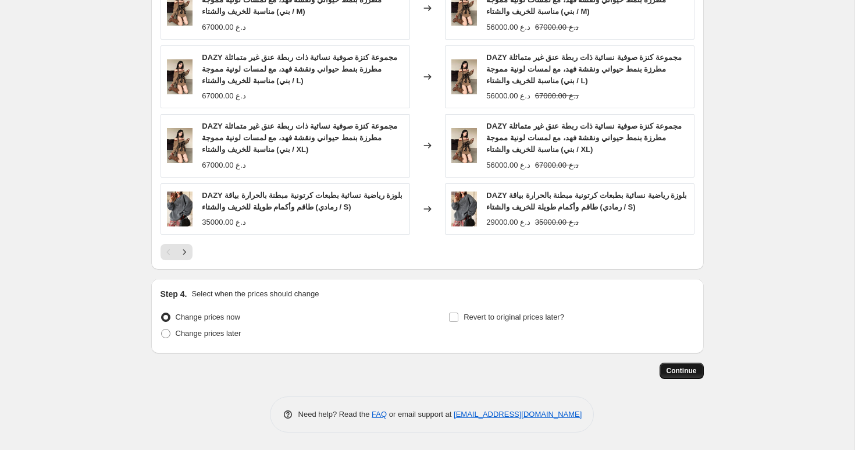
click at [684, 373] on span "Continue" at bounding box center [681, 370] width 30 height 9
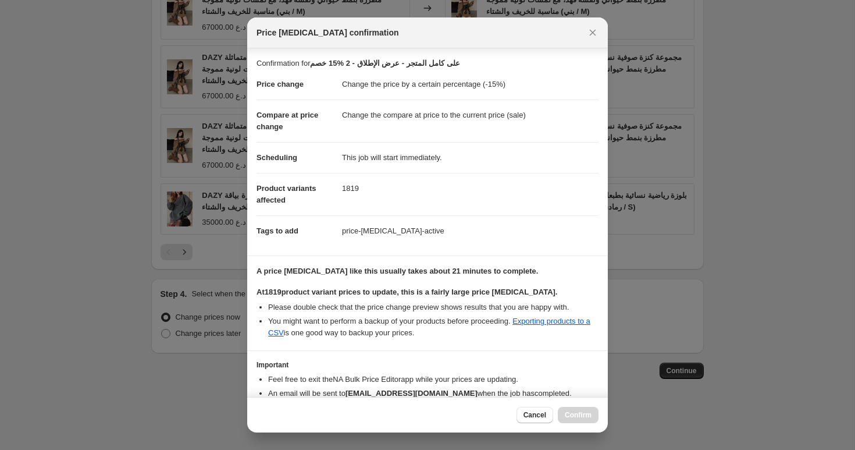
scroll to position [63, 0]
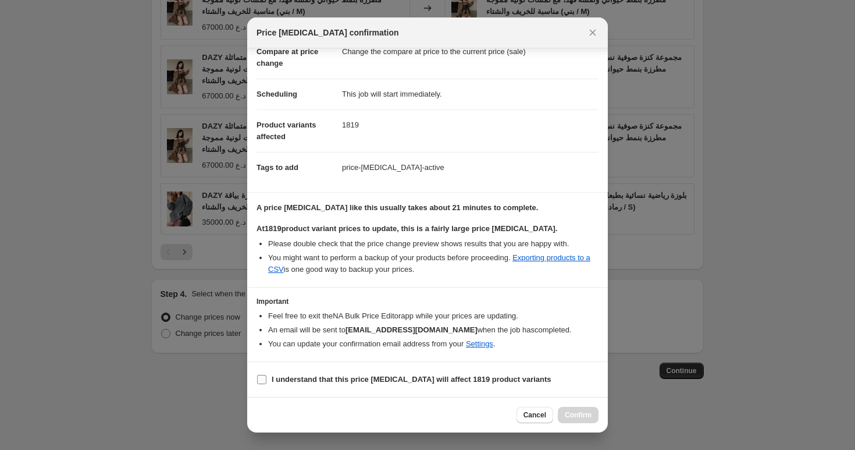
click at [263, 382] on input "I understand that this price [MEDICAL_DATA] will affect 1819 product variants" at bounding box center [261, 379] width 9 height 9
checkbox input "true"
click at [566, 412] on span "Confirm" at bounding box center [578, 414] width 27 height 9
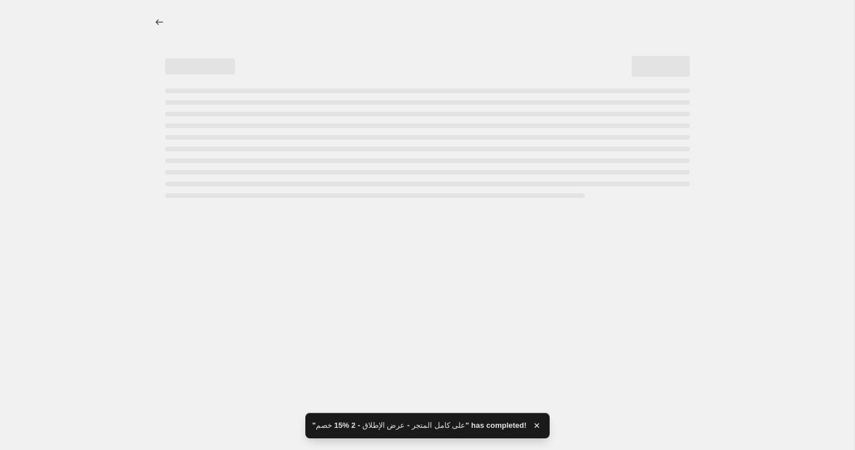
select select "percentage"
select select "collection"
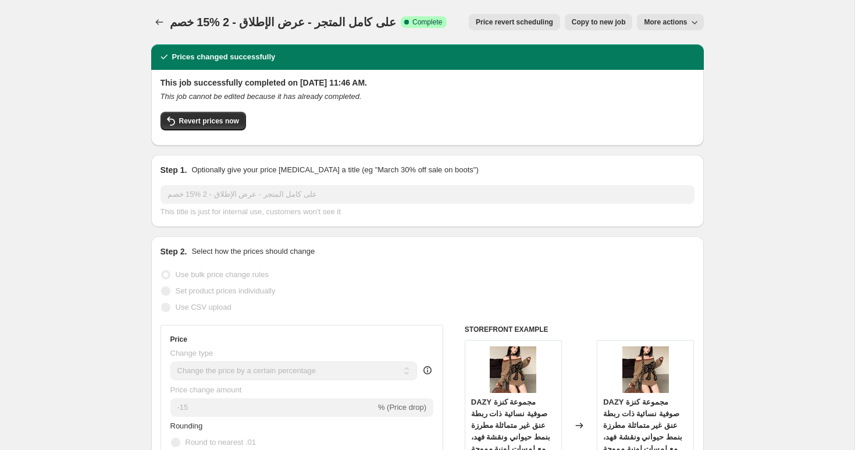
click at [159, 20] on icon "Price change jobs" at bounding box center [160, 22] width 12 height 12
